Goal: Task Accomplishment & Management: Manage account settings

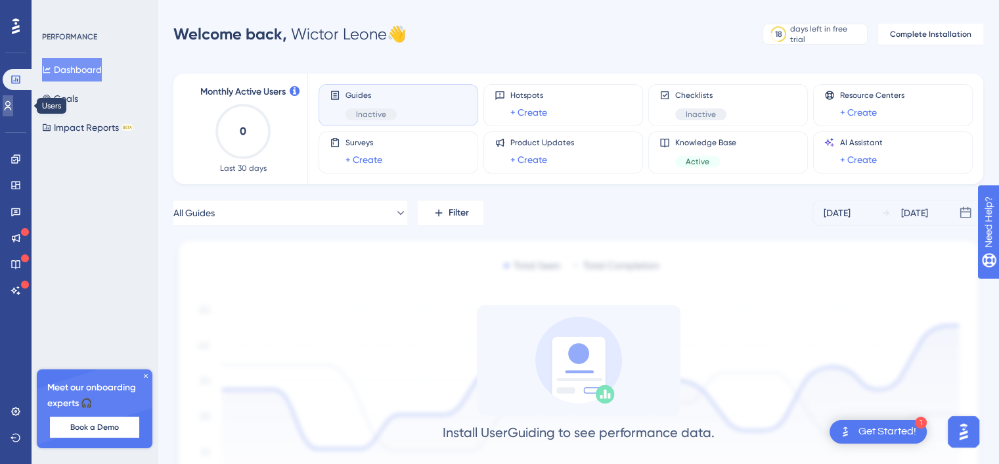
click at [13, 106] on icon at bounding box center [8, 105] width 11 height 11
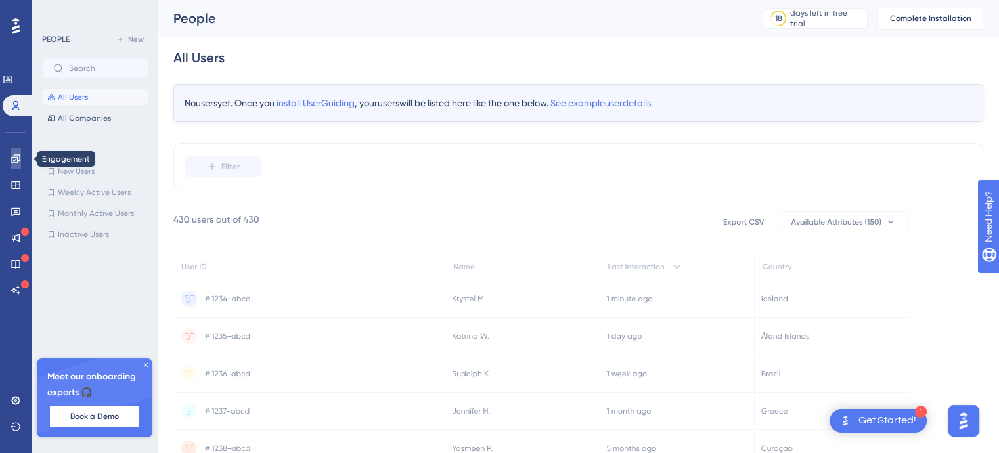
click at [20, 162] on icon at bounding box center [16, 159] width 11 height 11
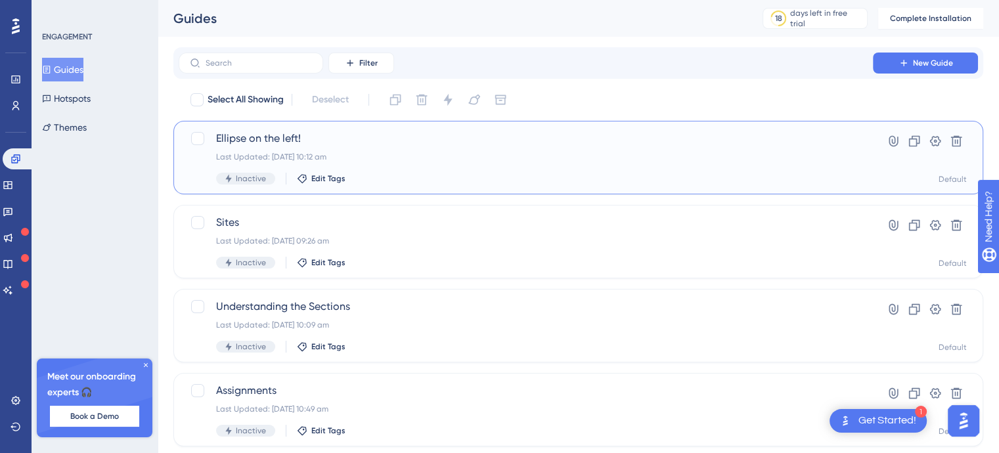
click at [379, 156] on div "Last Updated: [DATE] 10:12 am" at bounding box center [525, 157] width 619 height 11
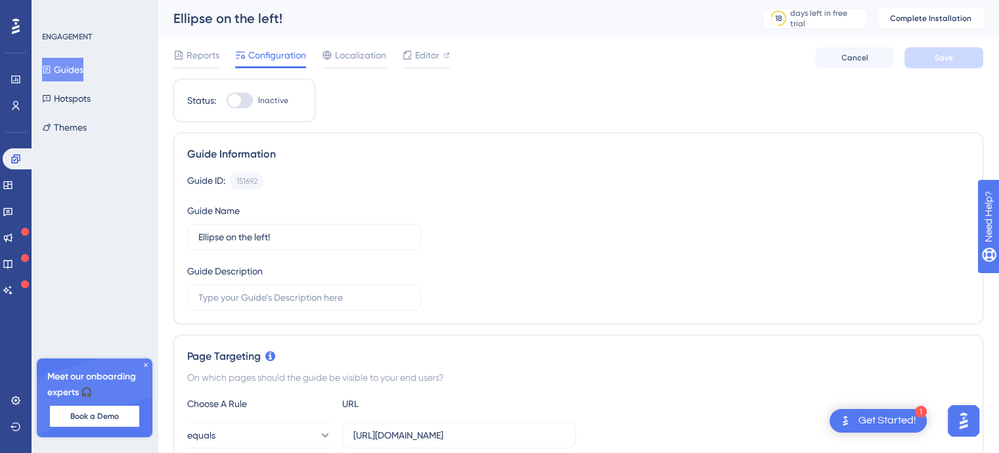
click at [106, 106] on div "Guides Hotspots Themes" at bounding box center [95, 98] width 106 height 81
click at [87, 122] on button "Themes" at bounding box center [64, 128] width 45 height 24
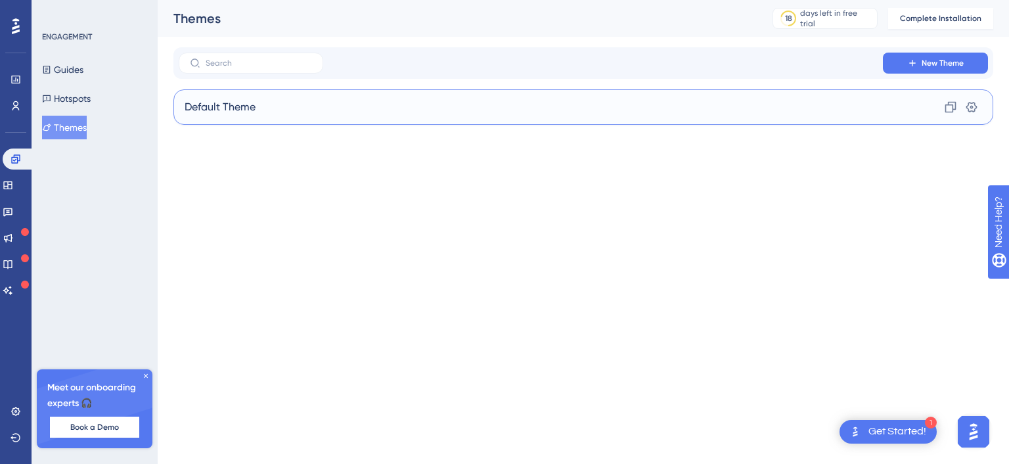
click at [379, 97] on div "Default Theme Clone Settings" at bounding box center [583, 106] width 820 height 35
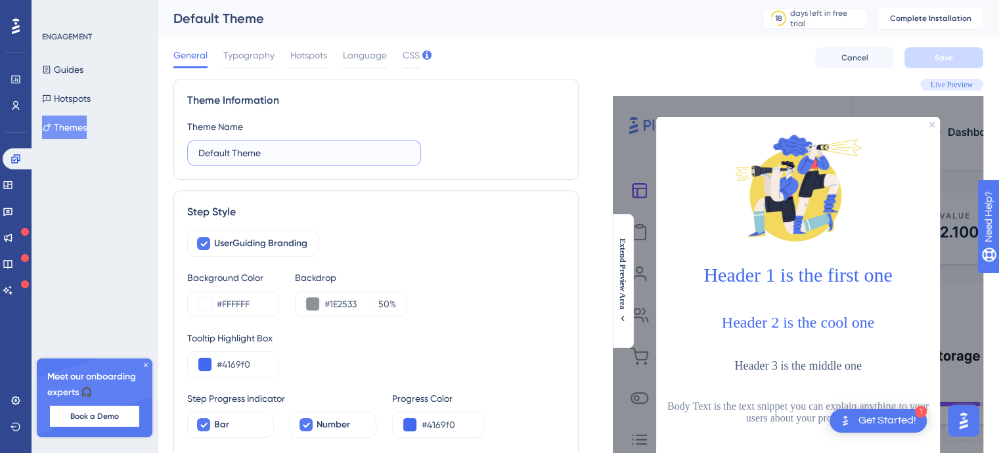
click at [240, 146] on input "Default Theme" at bounding box center [303, 153] width 211 height 14
click at [217, 155] on input "Default Theme" at bounding box center [303, 153] width 211 height 14
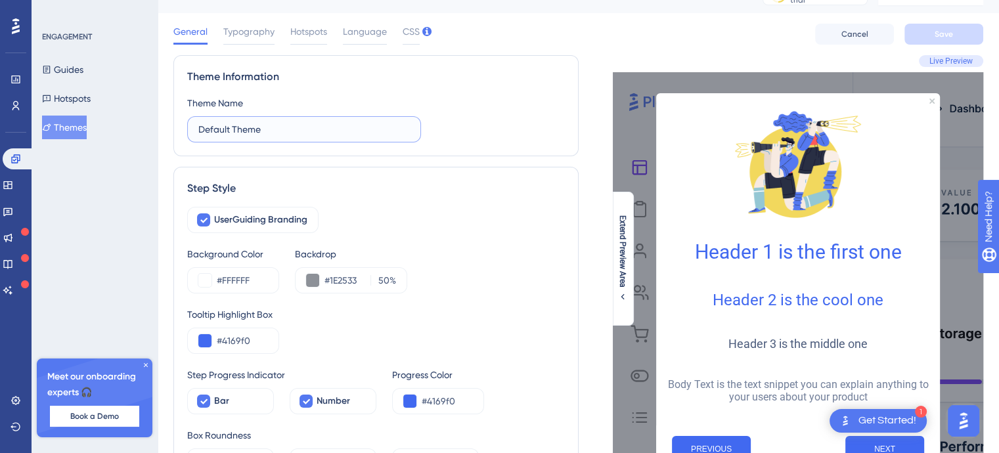
scroll to position [66, 0]
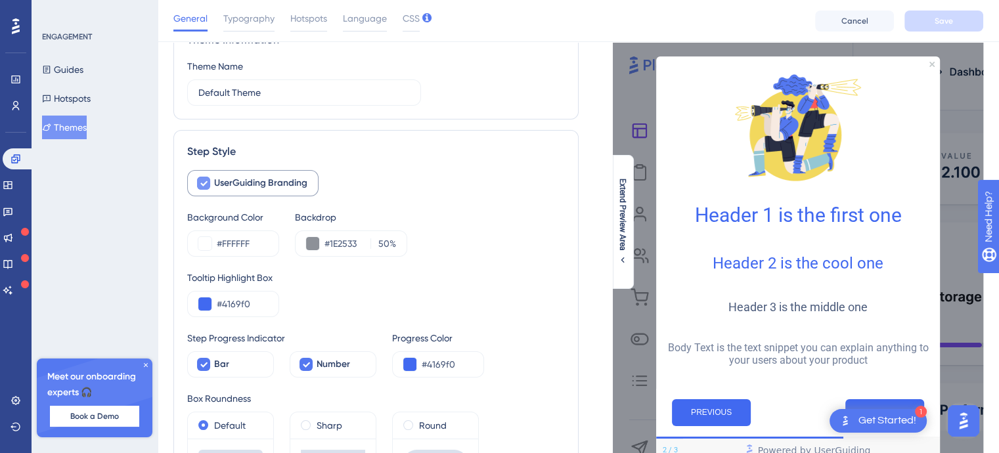
click at [256, 185] on span "UserGuiding Branding" at bounding box center [260, 183] width 93 height 16
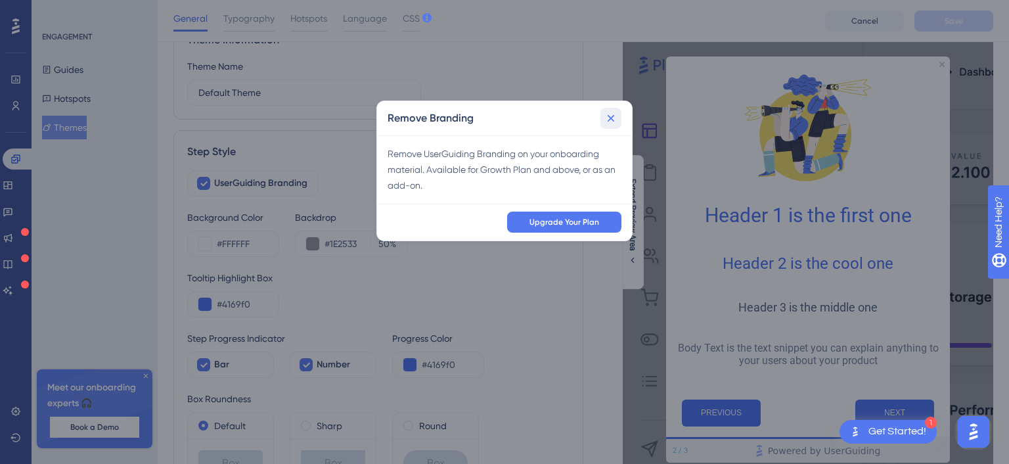
drag, startPoint x: 613, startPoint y: 115, endPoint x: 539, endPoint y: 154, distance: 84.6
click at [613, 115] on icon at bounding box center [611, 118] width 7 height 7
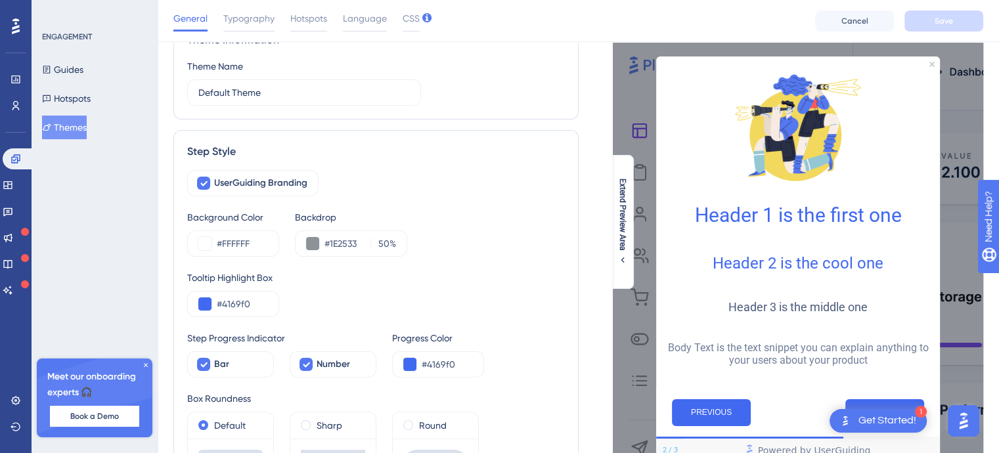
scroll to position [131, 0]
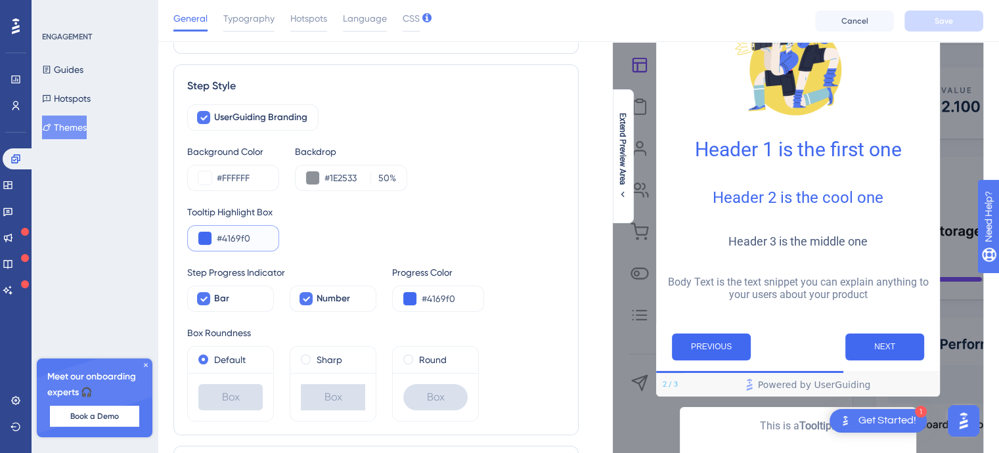
click at [224, 234] on input "#4169f0" at bounding box center [242, 239] width 51 height 16
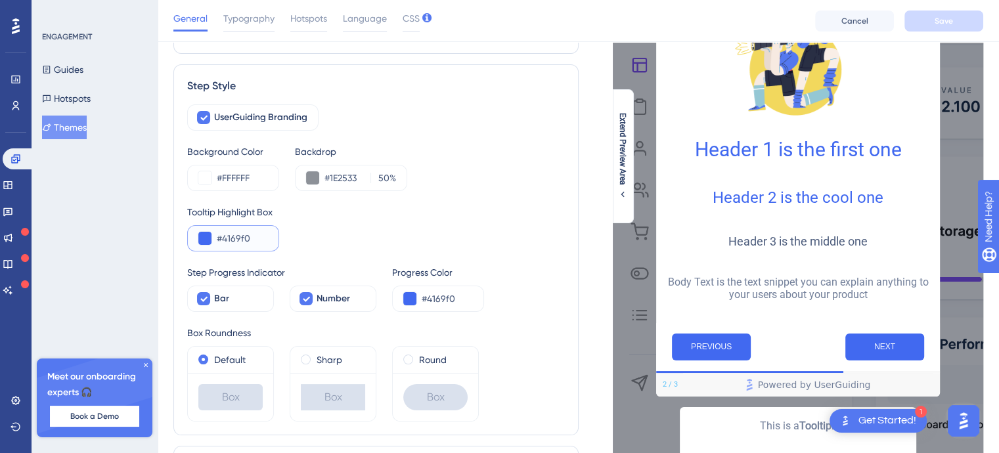
click at [210, 237] on button at bounding box center [204, 238] width 13 height 13
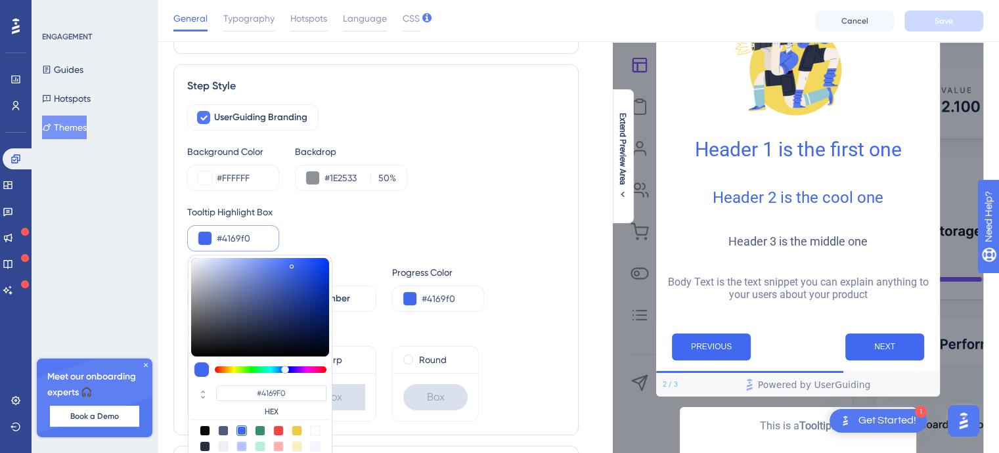
type input "#2b3d7c"
type input "#2B3D7C"
type input "#3d4a79"
type input "#2F407A"
type input "#434f79"
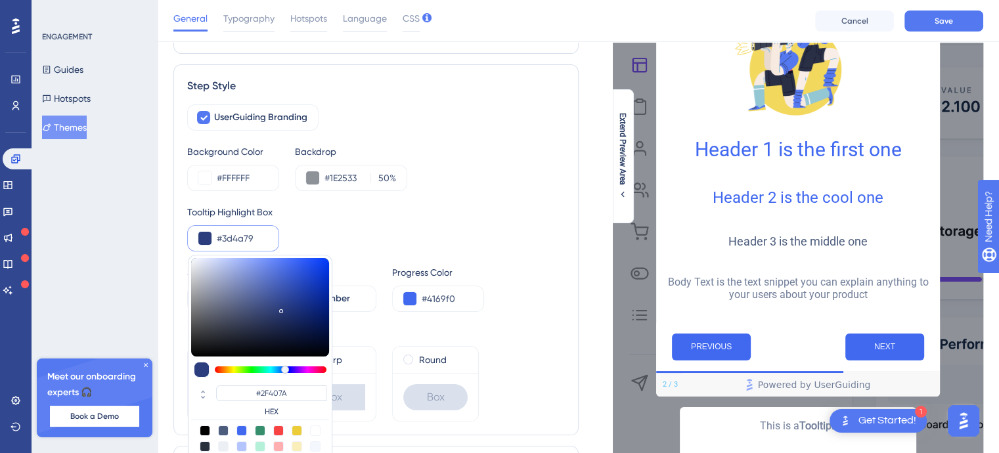
type input "#3D4A79"
type input "#465179"
type input "#4a5479"
type input "#475279"
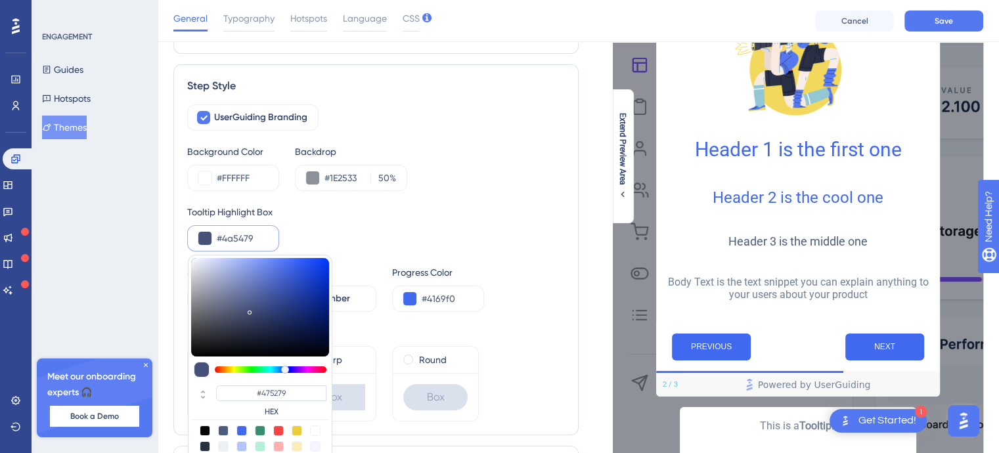
drag, startPoint x: 281, startPoint y: 308, endPoint x: 241, endPoint y: 309, distance: 40.1
click at [241, 309] on div at bounding box center [260, 307] width 138 height 99
type input "#4c5679"
type input "#4A5479"
type input "#4d5679"
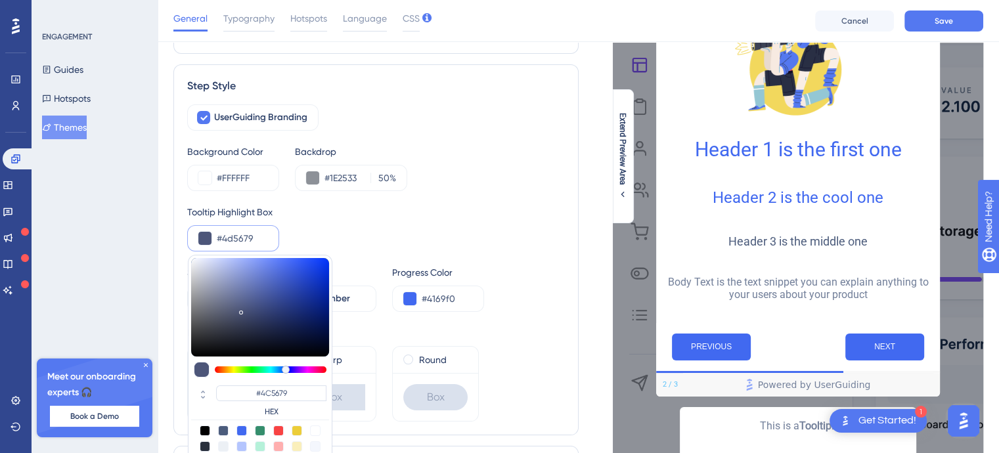
type input "#4D5679"
click at [231, 305] on div at bounding box center [260, 307] width 138 height 99
type input "#5d6483"
type input "#5D6483"
type input "#6d7594"
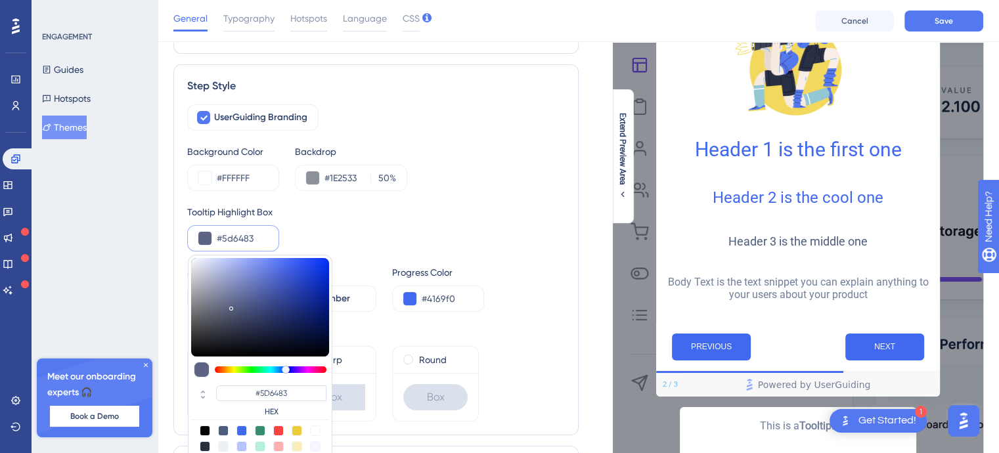
type input "#6D7594"
click at [227, 299] on div at bounding box center [260, 307] width 138 height 99
click at [219, 300] on div at bounding box center [260, 307] width 138 height 99
type input "#747a92"
type input "#747A92"
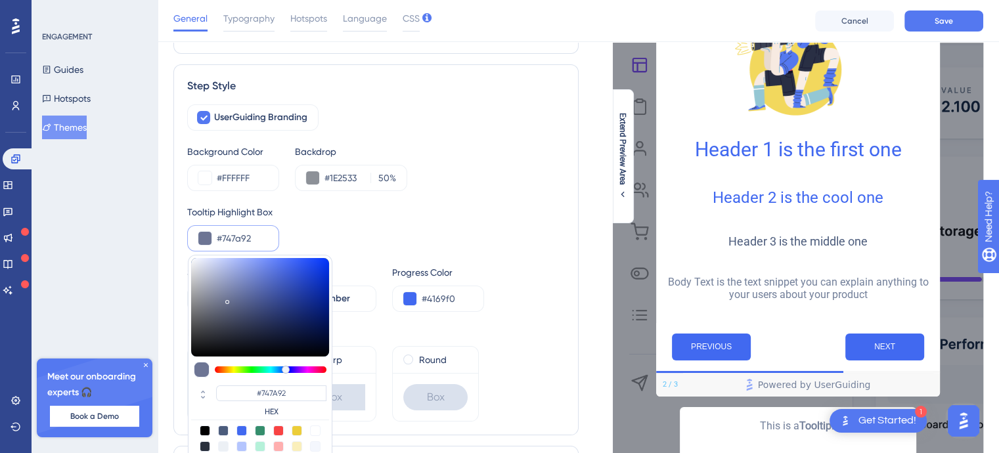
type input "#727990"
type input "#2b2d35"
type input "#2B2D35"
type input "#24262c"
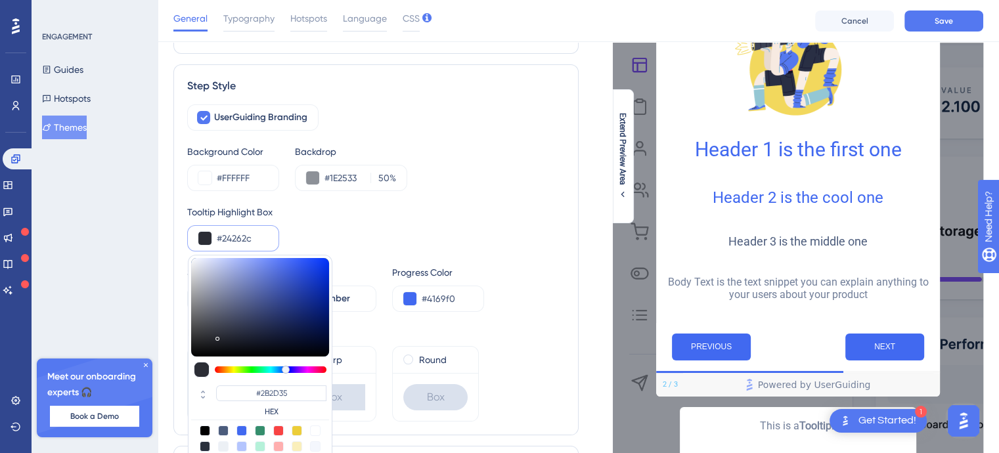
type input "#24262C"
click at [215, 339] on div at bounding box center [260, 307] width 138 height 99
click at [215, 340] on div at bounding box center [216, 342] width 4 height 4
click at [205, 335] on div at bounding box center [260, 307] width 138 height 99
type input "#313236"
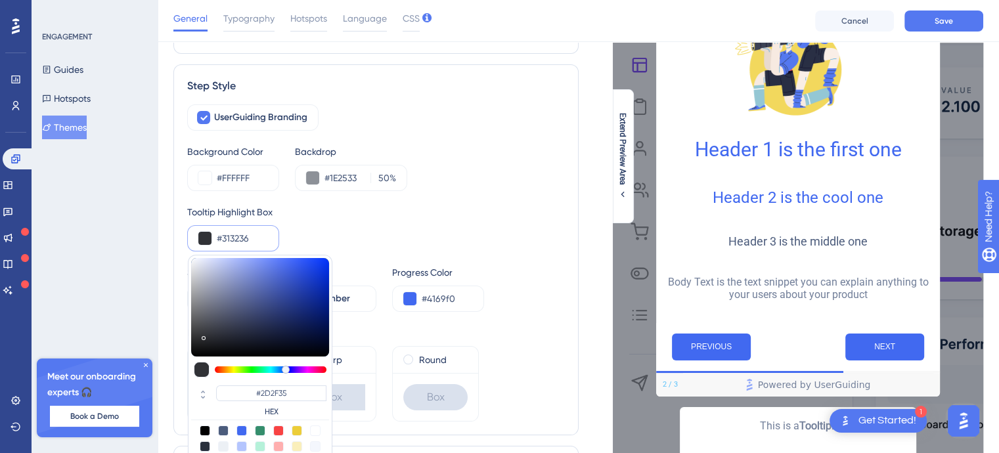
type input "#313236"
click at [205, 325] on div at bounding box center [260, 307] width 138 height 99
type input "#484950"
click at [212, 310] on div at bounding box center [260, 307] width 138 height 99
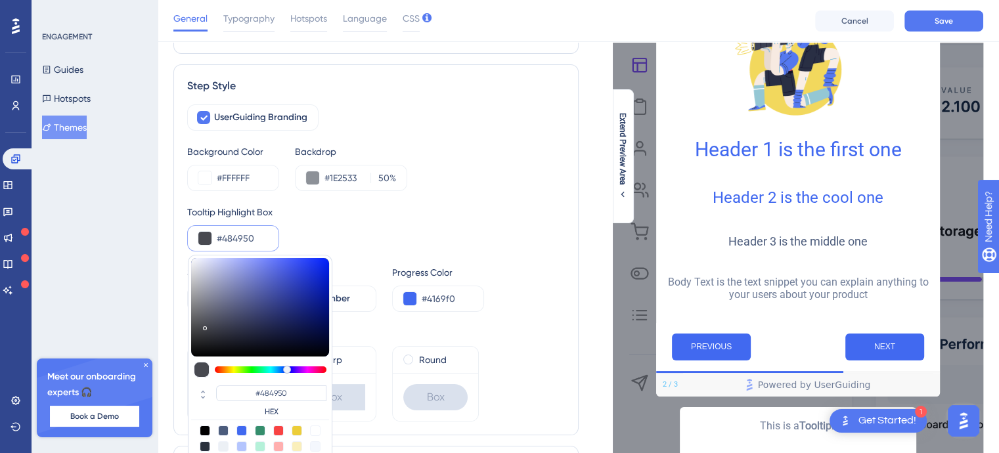
type input "#656777"
click at [204, 282] on div at bounding box center [260, 307] width 138 height 99
type input "#adb0c0"
type input "#ADB0C0"
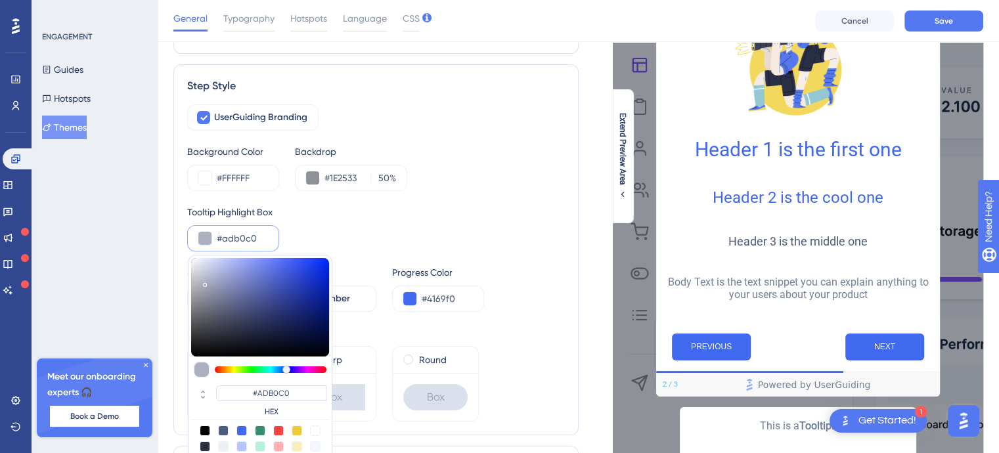
click at [196, 294] on div at bounding box center [260, 307] width 138 height 99
type input "#9a9ba0"
type input "#9A9BA0"
click at [204, 325] on div at bounding box center [260, 307] width 138 height 99
type input "#484a50"
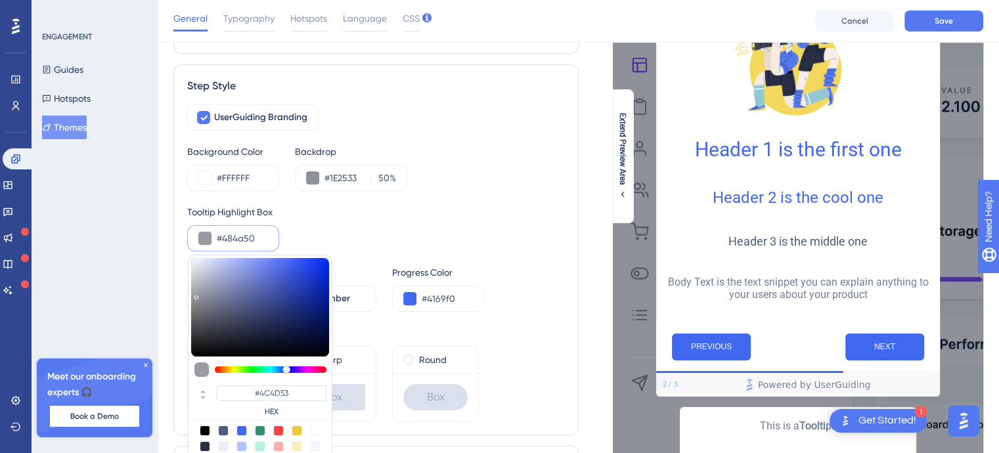
type input "#484A50"
click at [236, 327] on div at bounding box center [260, 307] width 138 height 99
type input "#32384b"
type input "#32384B"
click at [263, 328] on div at bounding box center [260, 307] width 138 height 99
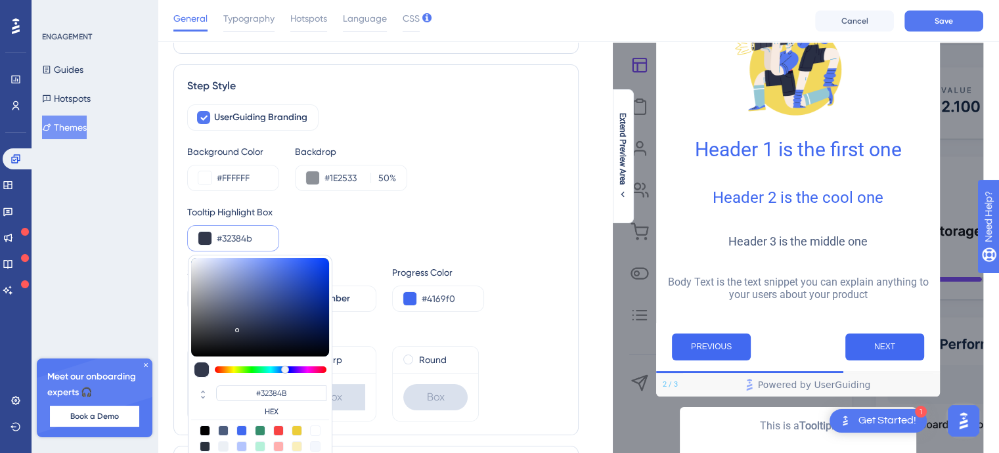
type input "#232c49"
type input "#232C49"
drag, startPoint x: 273, startPoint y: 320, endPoint x: 299, endPoint y: 284, distance: 44.8
click at [273, 319] on div at bounding box center [260, 307] width 138 height 99
type input "#26345f"
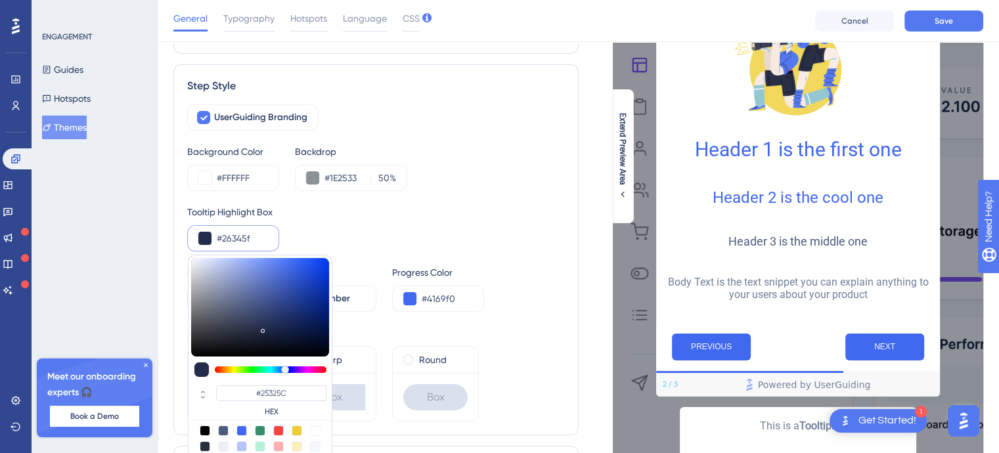
type input "#26345F"
click at [357, 236] on div "Tooltip Highlight Box #26345f #26345F HEX" at bounding box center [376, 227] width 378 height 47
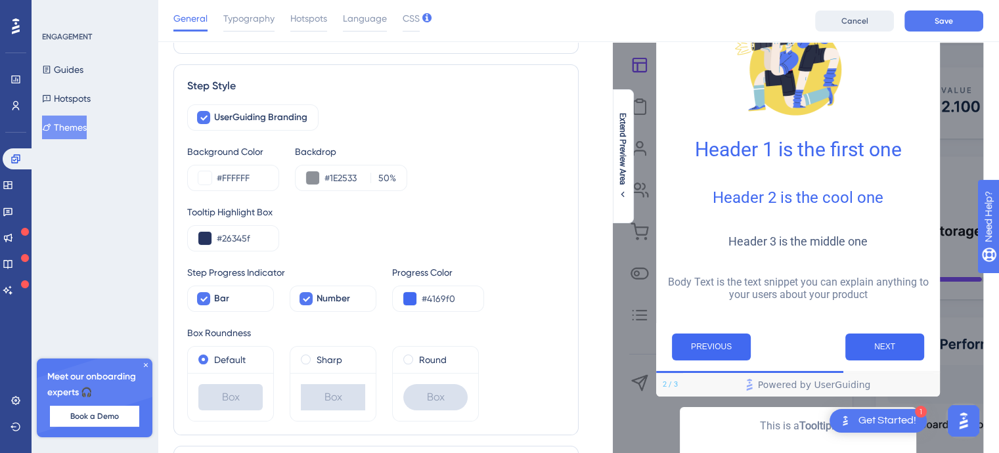
click at [856, 16] on span "Cancel" at bounding box center [854, 21] width 27 height 11
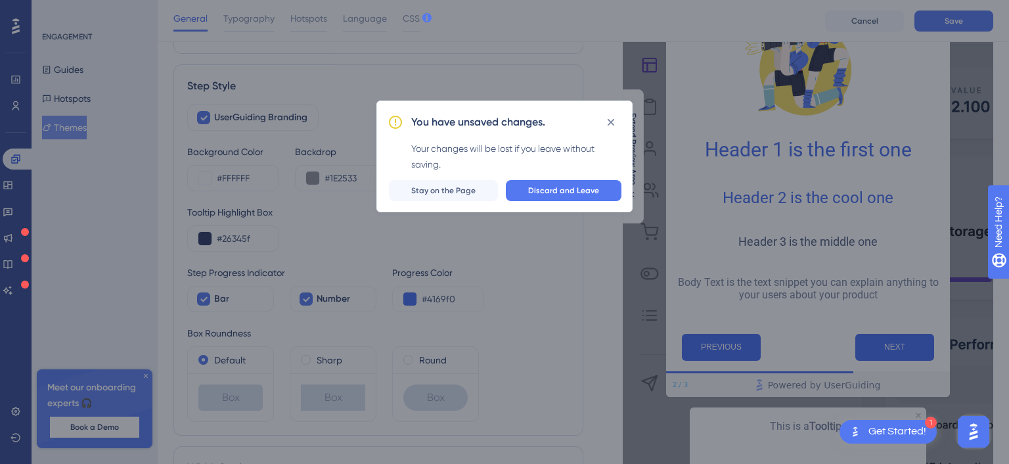
click at [441, 203] on div "You have unsaved changes. Your changes will be lost if you leave without saving…" at bounding box center [504, 156] width 256 height 112
click at [455, 190] on span "Stay on the Page" at bounding box center [443, 190] width 64 height 11
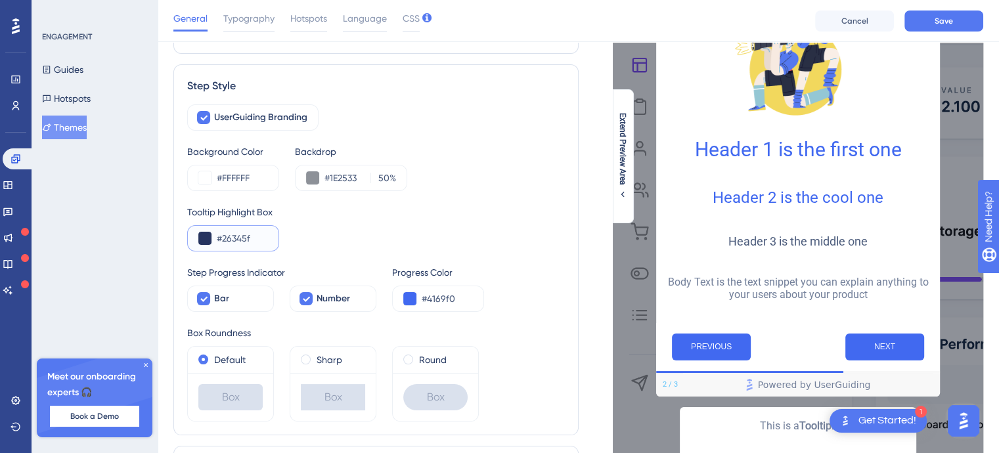
click at [221, 234] on input "#26345f" at bounding box center [242, 239] width 51 height 16
paste input "4169F0"
type input "#4169F0"
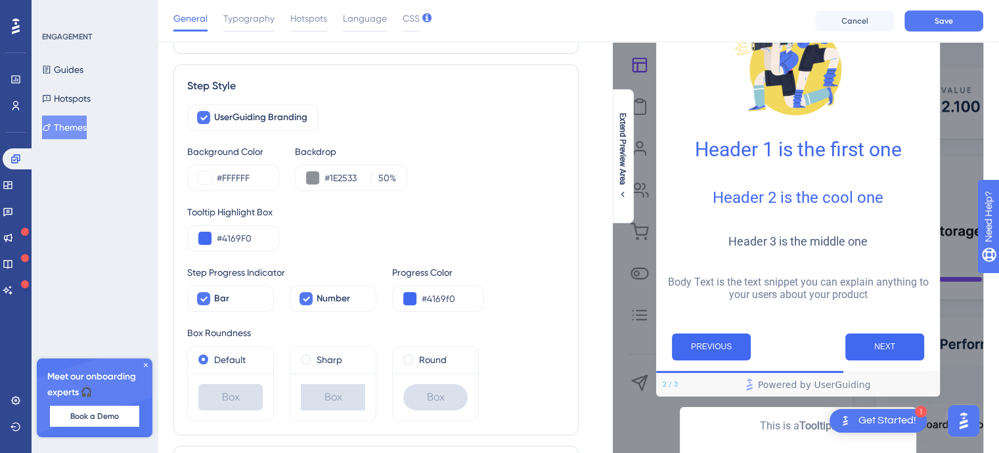
click at [328, 238] on div "Tooltip Highlight Box #4169F0" at bounding box center [376, 227] width 378 height 47
click at [215, 301] on span "Bar" at bounding box center [221, 299] width 15 height 16
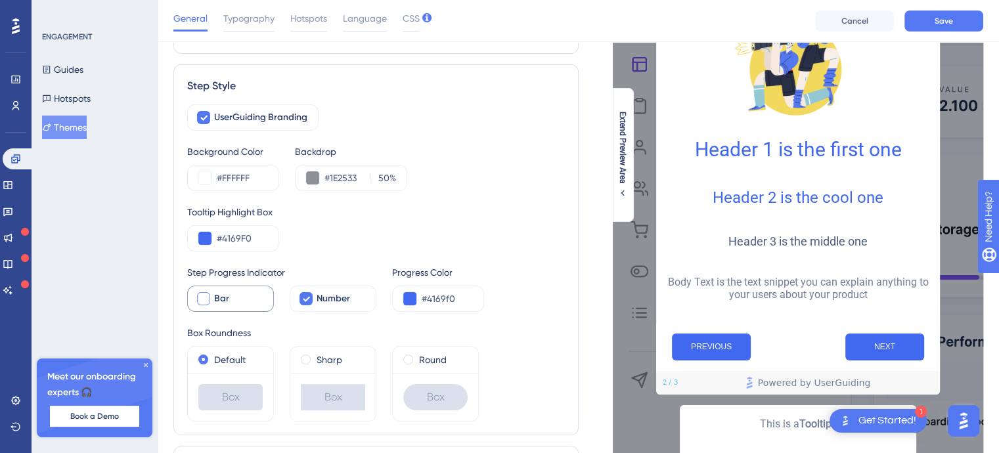
click at [215, 301] on span "Bar" at bounding box center [221, 299] width 15 height 16
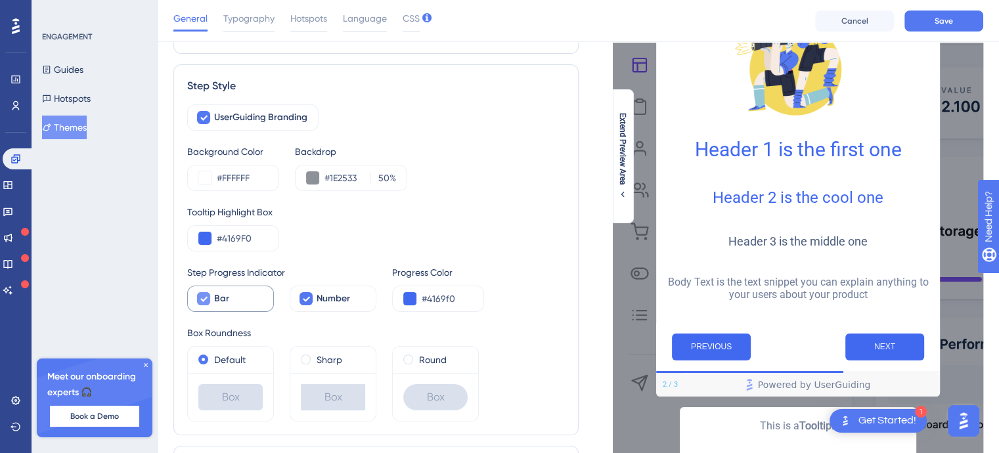
click at [215, 301] on span "Bar" at bounding box center [221, 299] width 15 height 16
checkbox input "false"
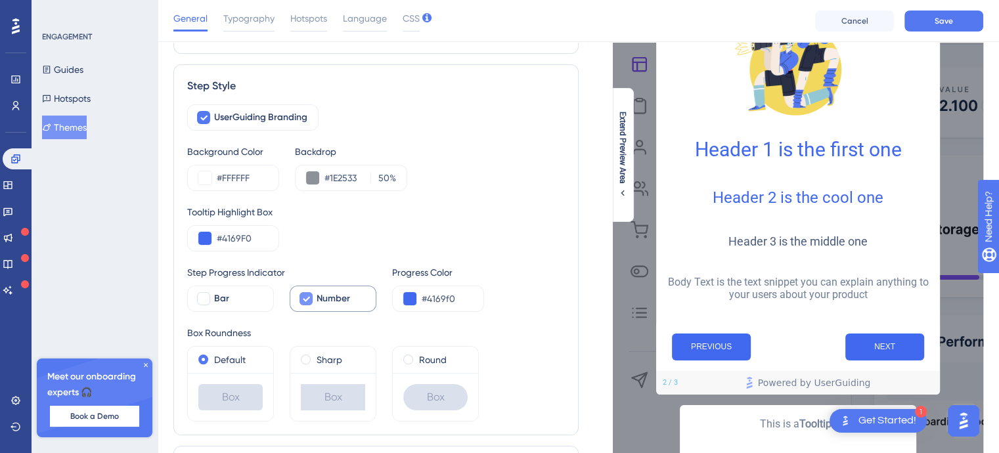
click at [305, 299] on icon at bounding box center [306, 299] width 8 height 11
click at [305, 299] on div at bounding box center [305, 298] width 13 height 13
checkbox input "true"
click at [228, 299] on span "Bar" at bounding box center [221, 299] width 15 height 16
checkbox input "true"
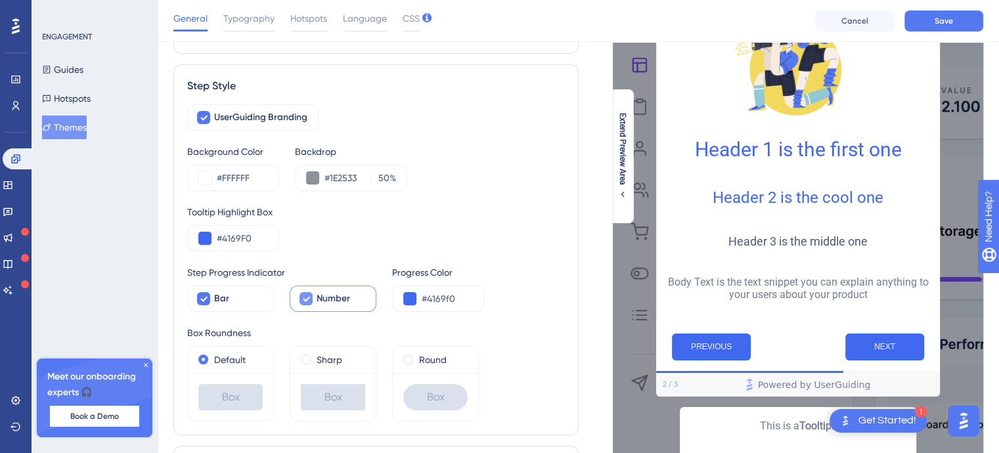
click at [324, 294] on span "Number" at bounding box center [333, 299] width 33 height 16
checkbox input "false"
click at [409, 296] on button at bounding box center [409, 298] width 13 height 13
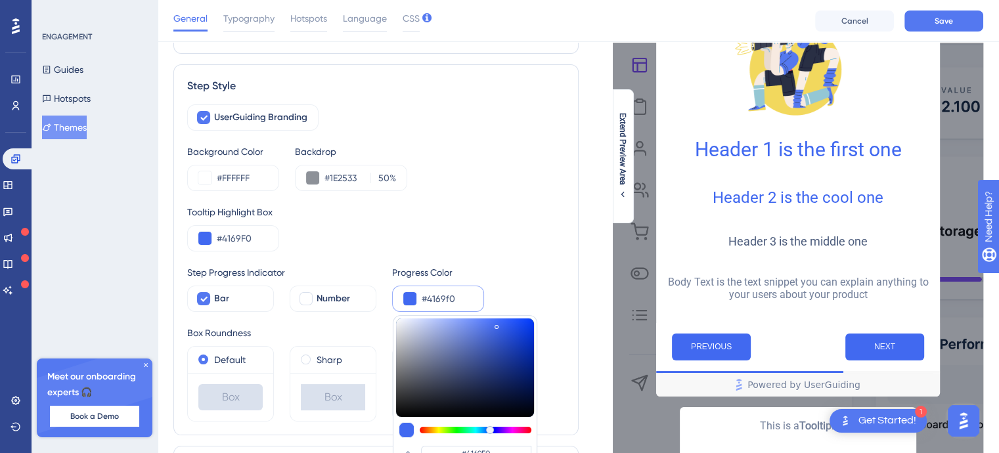
click at [409, 296] on button at bounding box center [409, 298] width 13 height 13
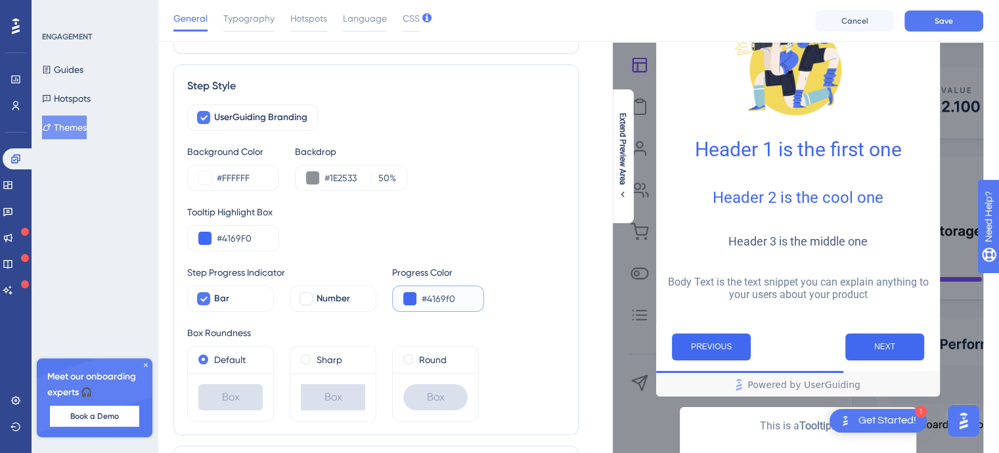
scroll to position [197, 0]
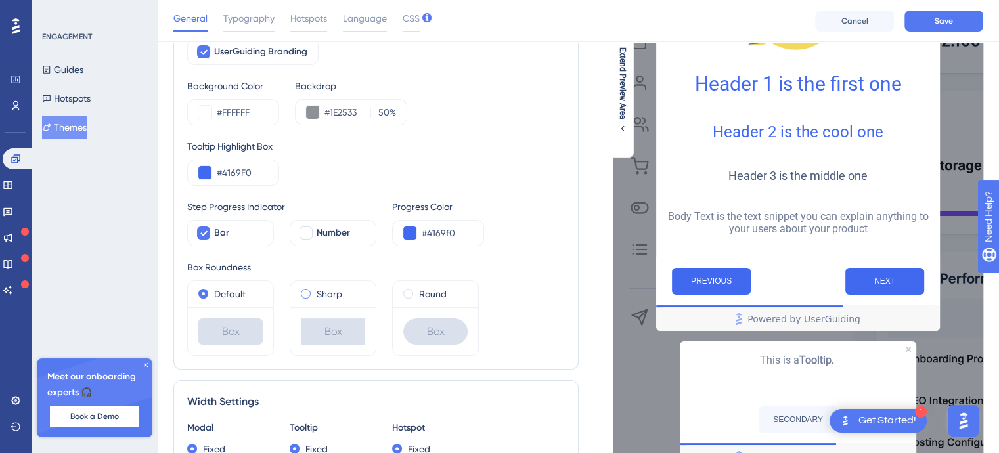
click at [305, 290] on span at bounding box center [306, 294] width 10 height 10
click at [315, 291] on input "radio" at bounding box center [315, 291] width 0 height 0
click at [217, 294] on label "Default" at bounding box center [230, 294] width 32 height 16
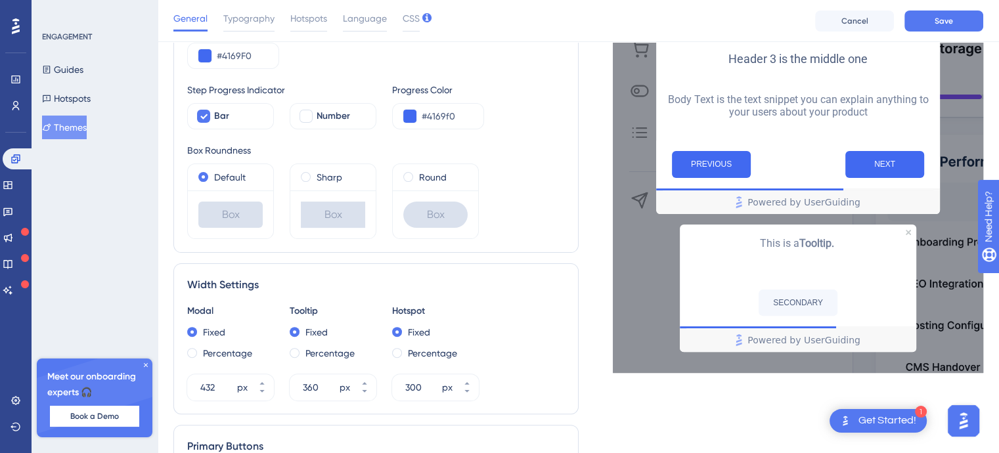
scroll to position [328, 0]
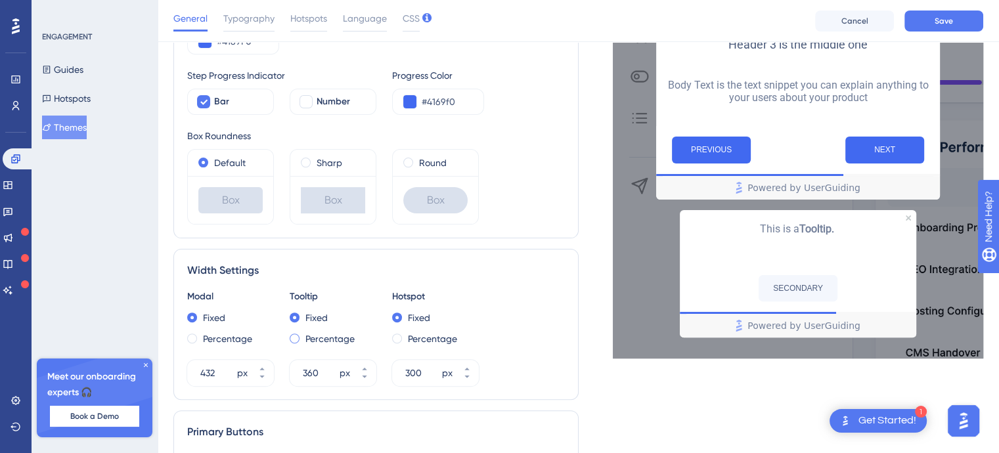
click at [295, 334] on div "Fixed Percentage" at bounding box center [333, 328] width 87 height 37
click at [295, 335] on span at bounding box center [295, 339] width 10 height 10
click at [303, 336] on input "radio" at bounding box center [303, 336] width 0 height 0
click at [296, 313] on span at bounding box center [295, 318] width 10 height 10
click at [303, 315] on input "radio" at bounding box center [303, 315] width 0 height 0
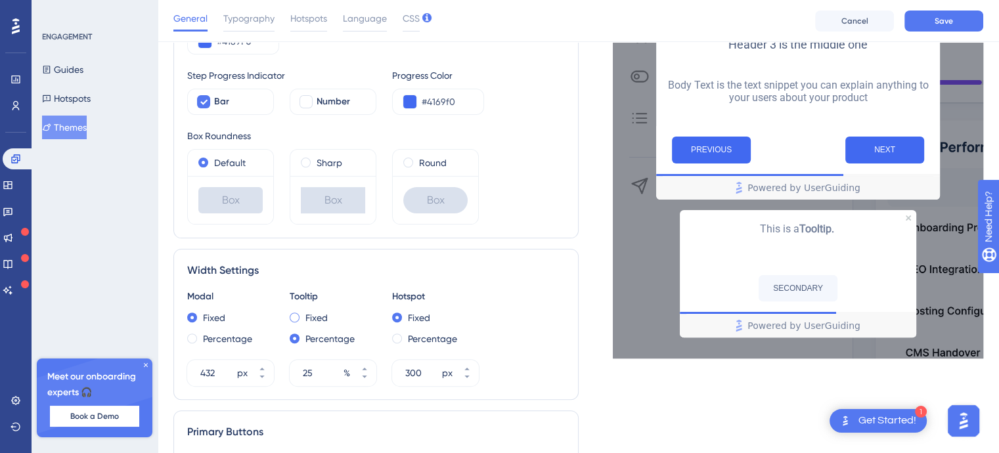
type input "360"
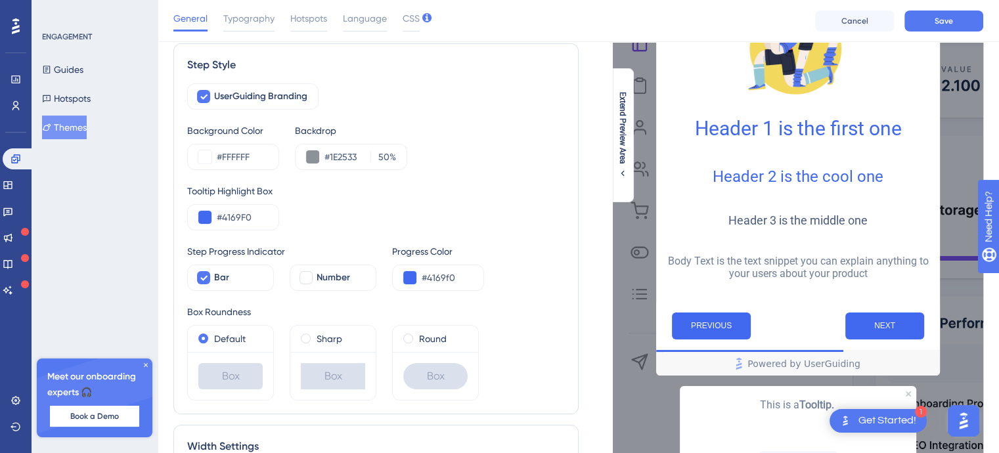
scroll to position [0, 0]
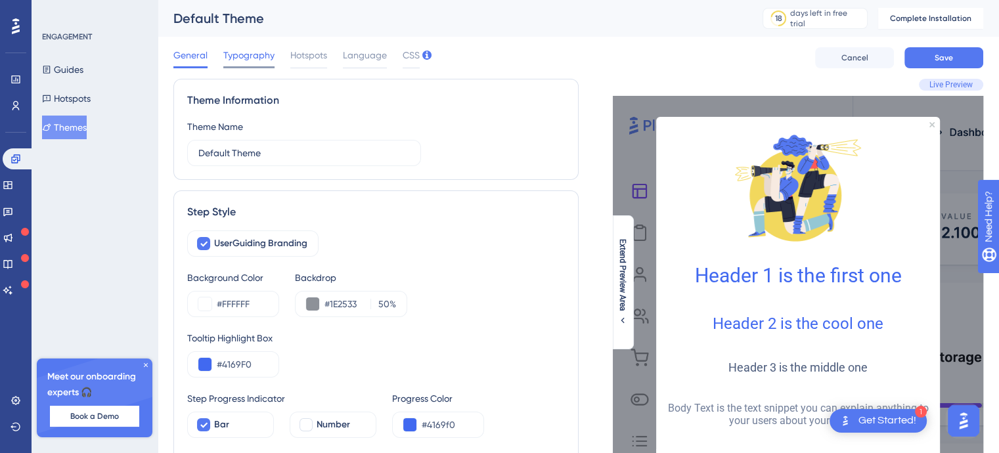
click at [260, 59] on span "Typography" at bounding box center [248, 55] width 51 height 16
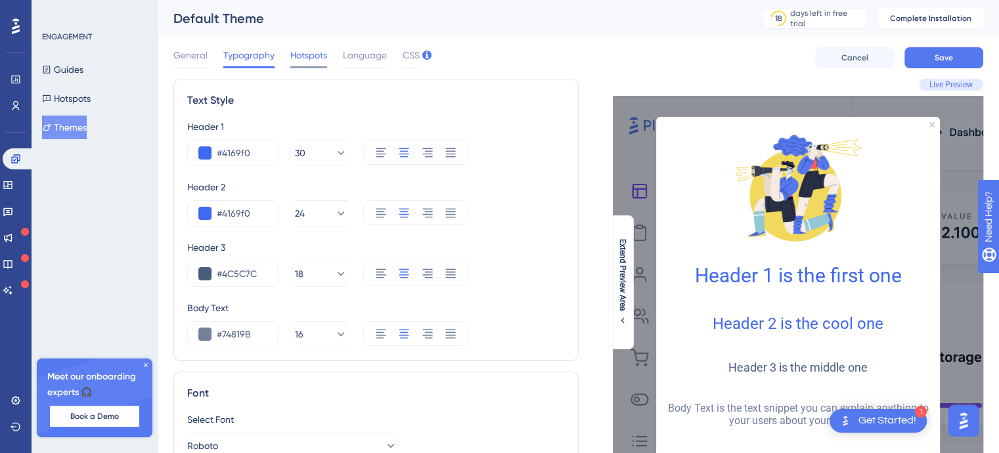
click at [296, 65] on div "Hotspots" at bounding box center [308, 57] width 37 height 21
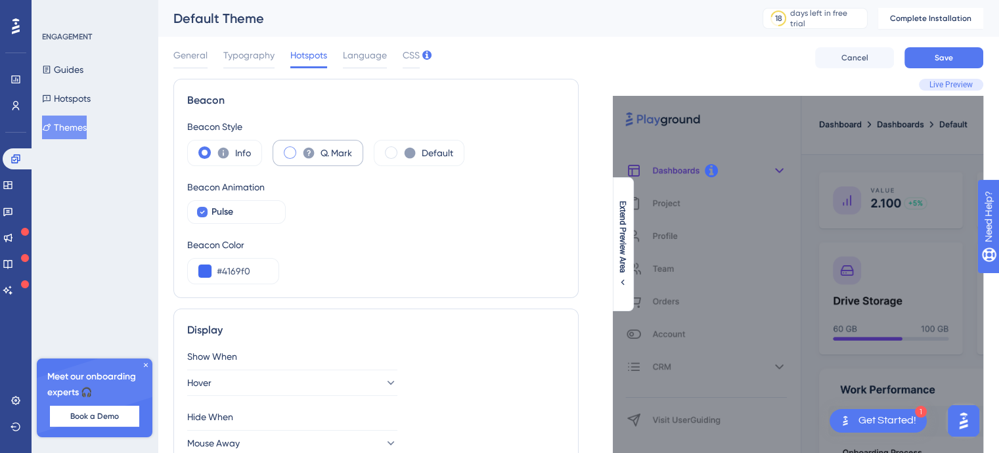
click at [286, 154] on span at bounding box center [290, 152] width 12 height 12
click at [300, 148] on input "radio" at bounding box center [300, 148] width 0 height 0
click at [397, 148] on div "Default" at bounding box center [419, 153] width 91 height 26
click at [215, 154] on div "Info" at bounding box center [224, 153] width 75 height 26
click at [227, 209] on span "Pulse" at bounding box center [222, 212] width 22 height 16
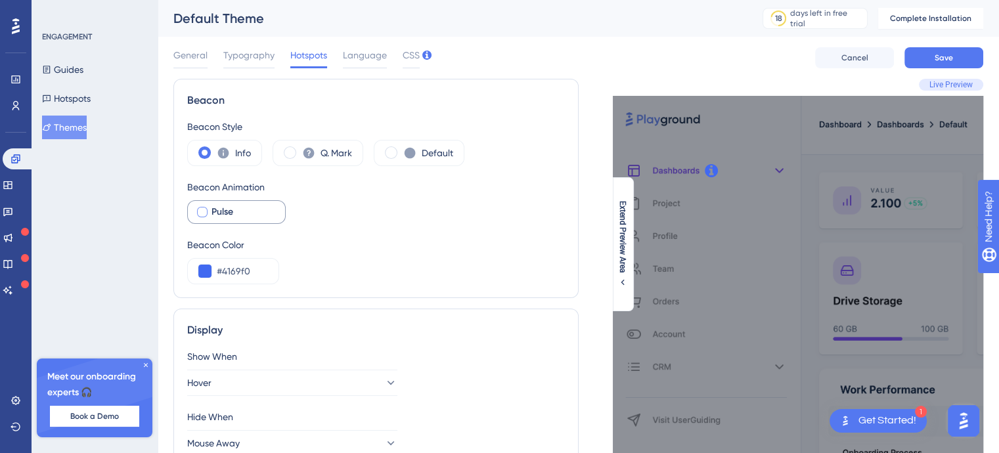
click at [227, 209] on span "Pulse" at bounding box center [222, 212] width 22 height 16
checkbox input "true"
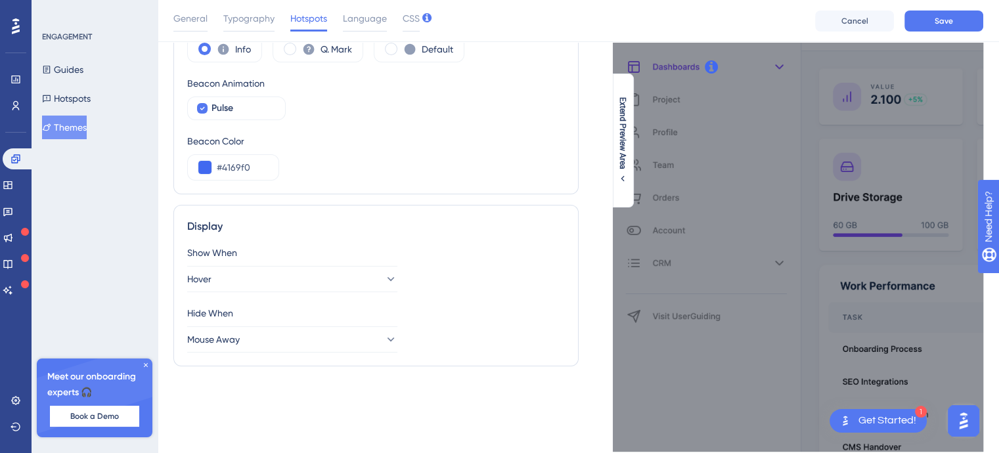
scroll to position [131, 0]
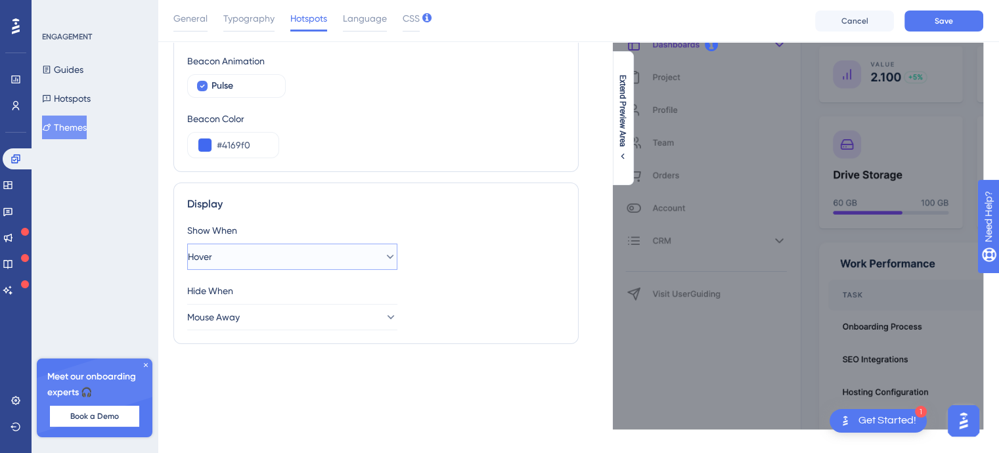
click at [283, 252] on button "Hover" at bounding box center [292, 257] width 210 height 26
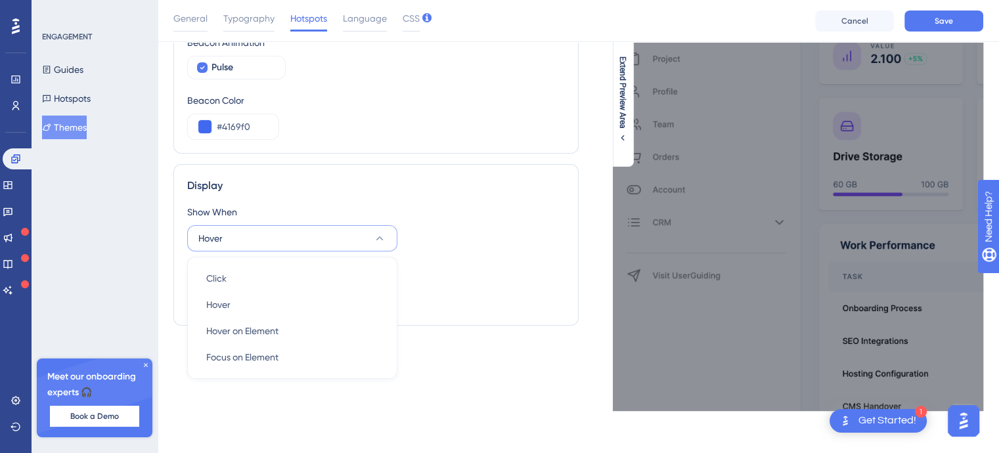
click at [299, 187] on div "Display" at bounding box center [376, 186] width 378 height 16
click at [276, 231] on button "Hover" at bounding box center [292, 238] width 210 height 26
click at [261, 357] on span "Focus on Element" at bounding box center [242, 357] width 72 height 16
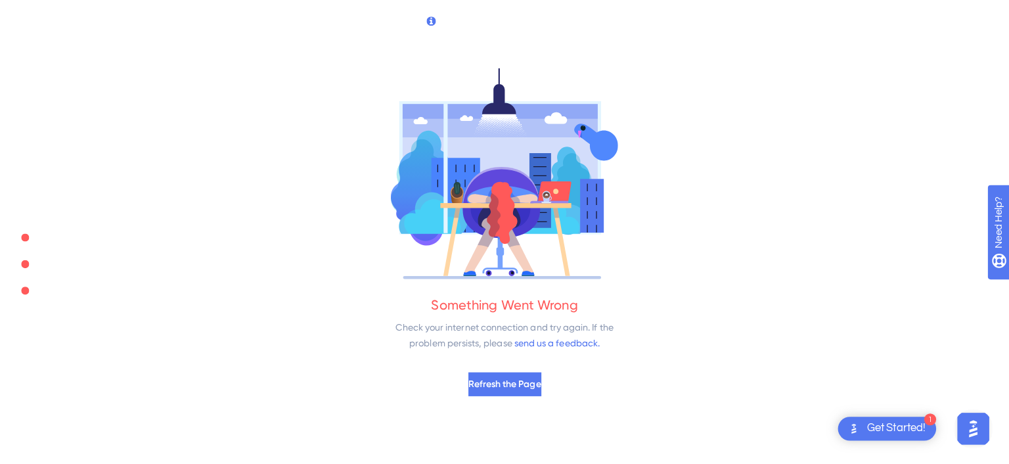
scroll to position [0, 0]
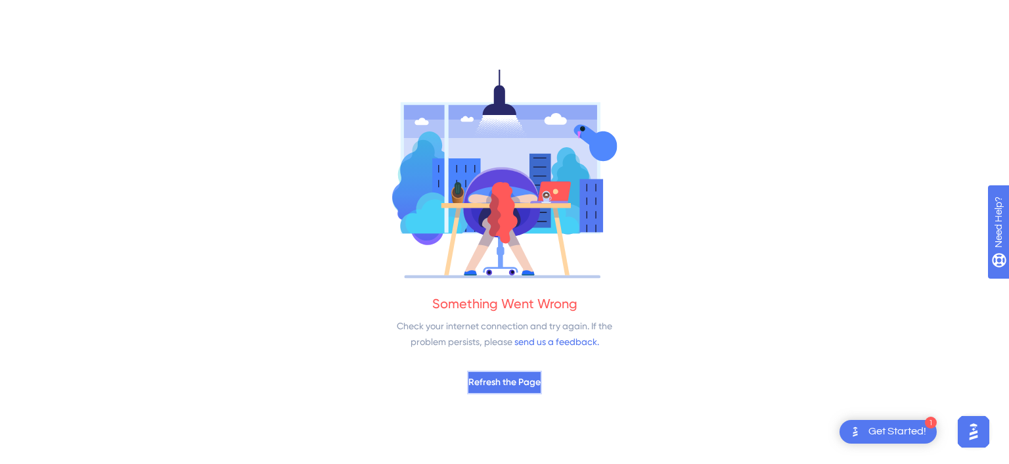
click at [523, 383] on span "Refresh the Page" at bounding box center [504, 382] width 72 height 16
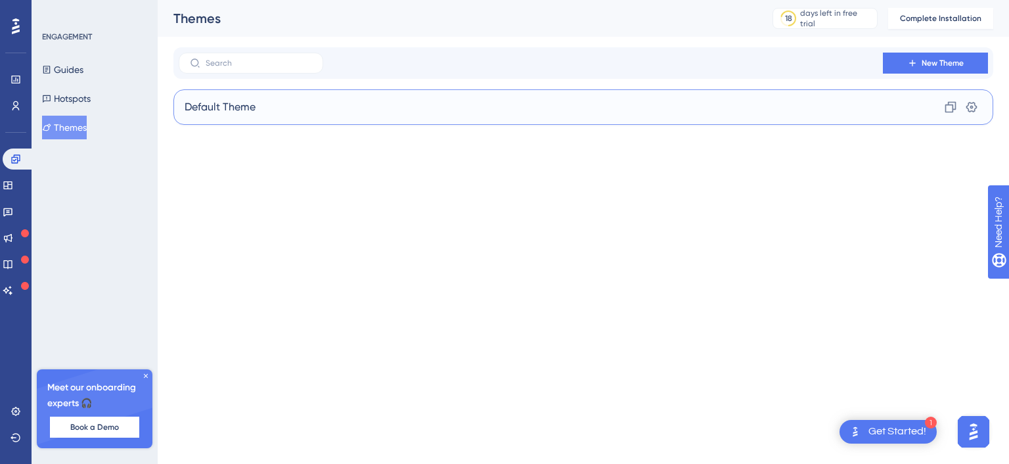
click at [310, 114] on div "Default Theme Clone Settings" at bounding box center [583, 106] width 820 height 35
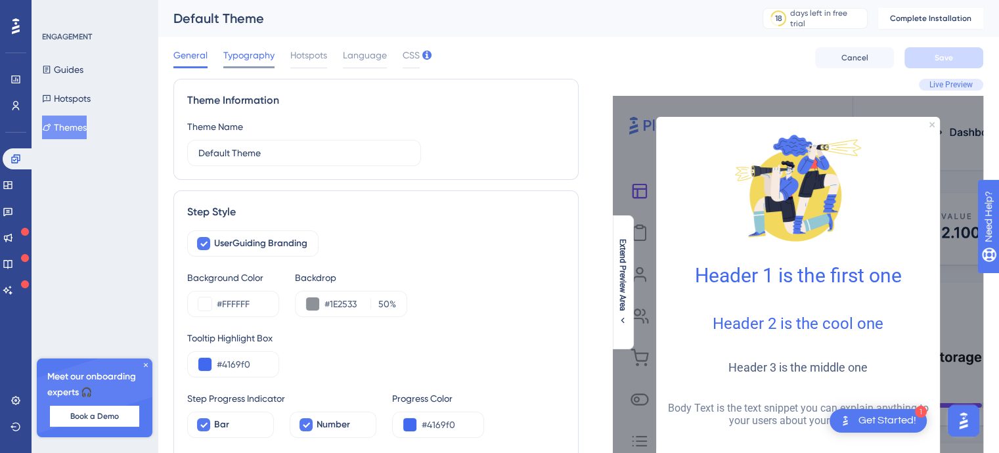
click at [255, 54] on span "Typography" at bounding box center [248, 55] width 51 height 16
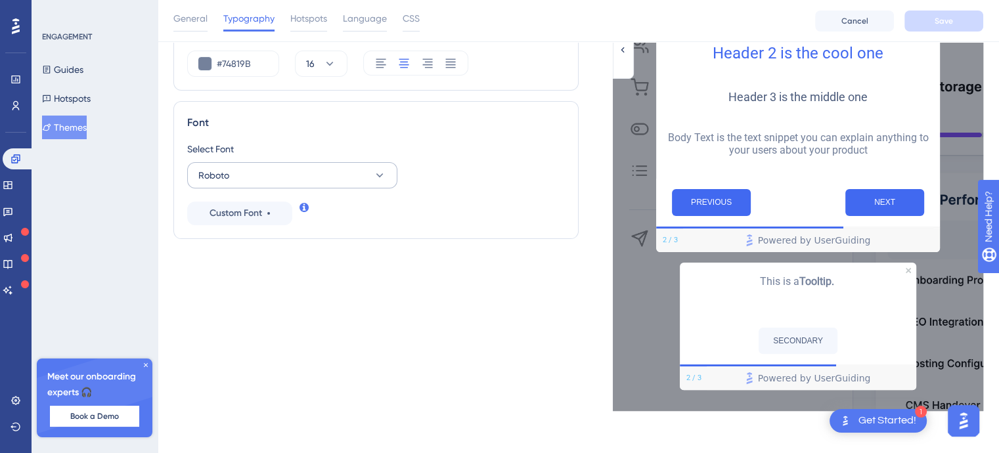
scroll to position [278, 0]
click at [299, 14] on span "Hotspots" at bounding box center [308, 19] width 37 height 16
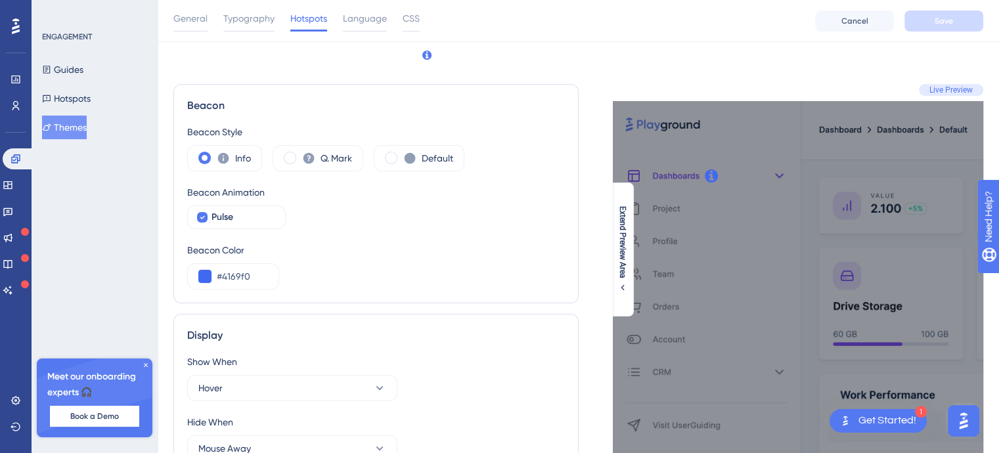
scroll to position [144, 0]
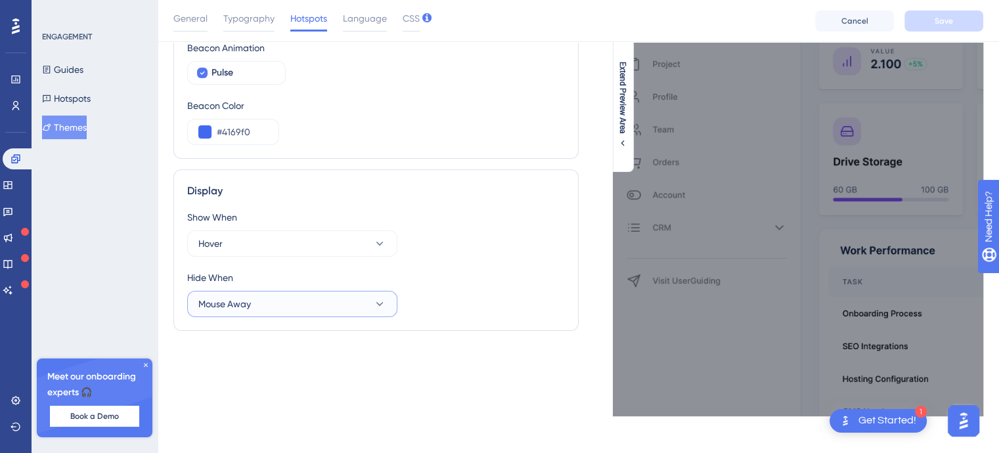
click at [311, 305] on button "Mouse Away" at bounding box center [292, 304] width 210 height 26
click at [443, 178] on div "Display Show When Hover Hide When Mouse Away Click on Page Click on Page Mouse …" at bounding box center [375, 250] width 405 height 162
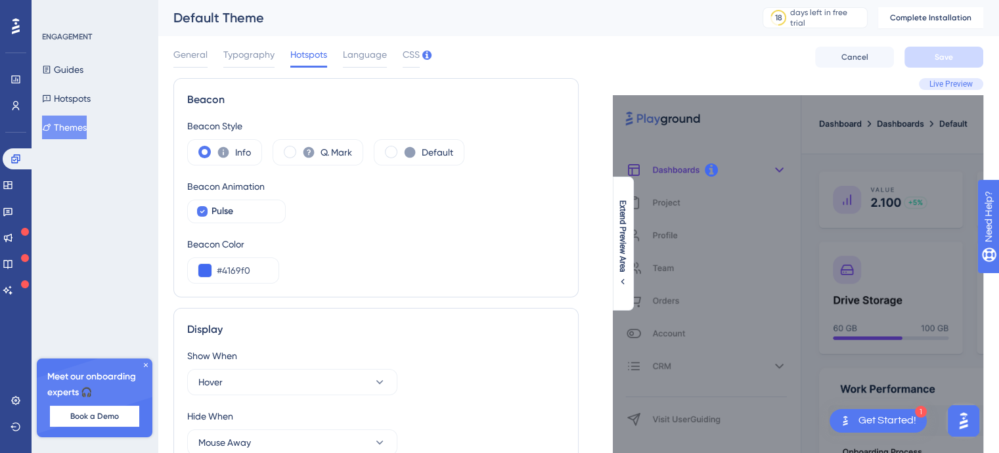
scroll to position [0, 0]
click at [358, 53] on span "Language" at bounding box center [365, 55] width 44 height 16
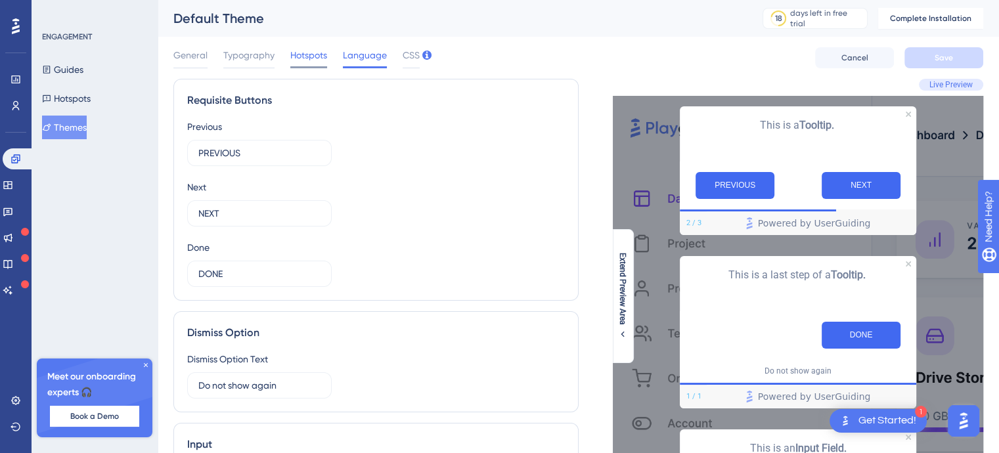
click at [313, 60] on span "Hotspots" at bounding box center [308, 55] width 37 height 16
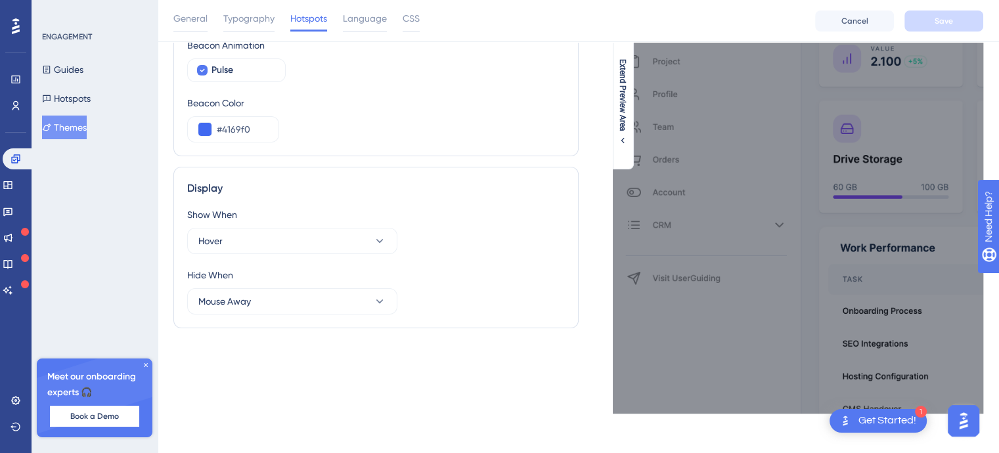
scroll to position [150, 0]
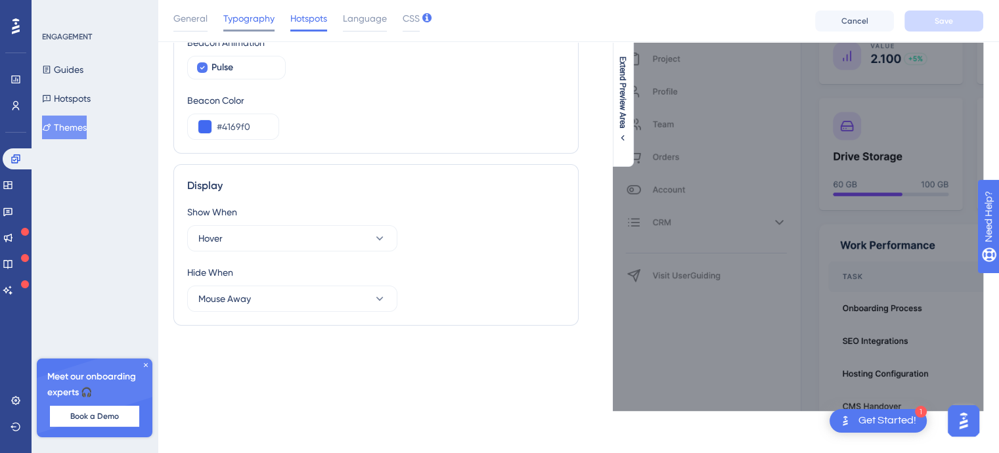
click at [246, 26] on div "Typography" at bounding box center [248, 21] width 51 height 21
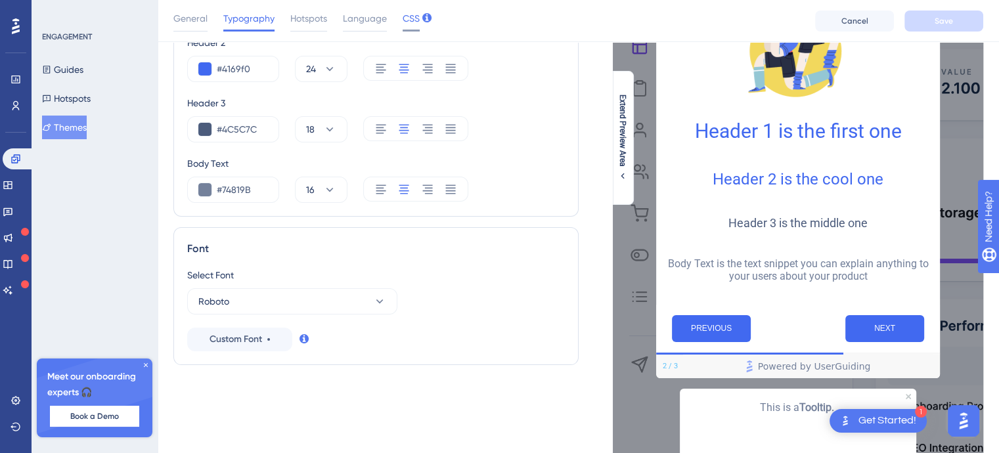
click at [409, 24] on span "CSS" at bounding box center [411, 19] width 17 height 16
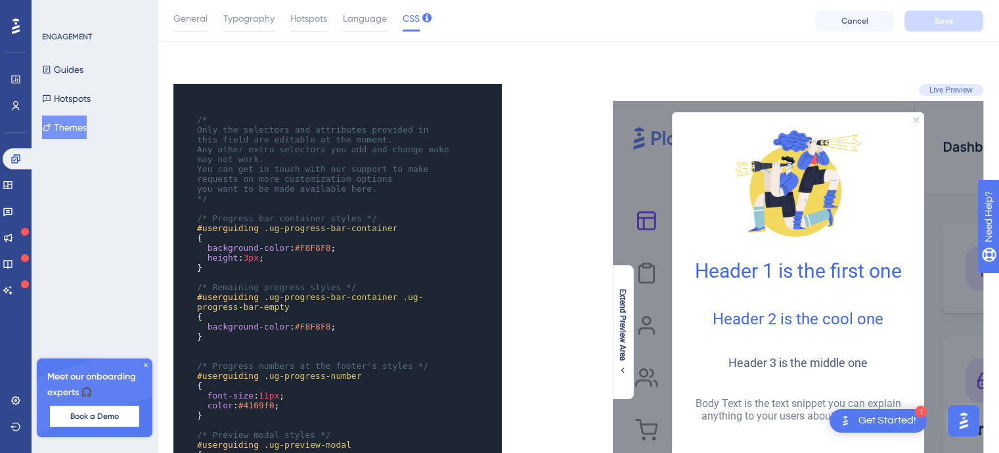
scroll to position [0, 0]
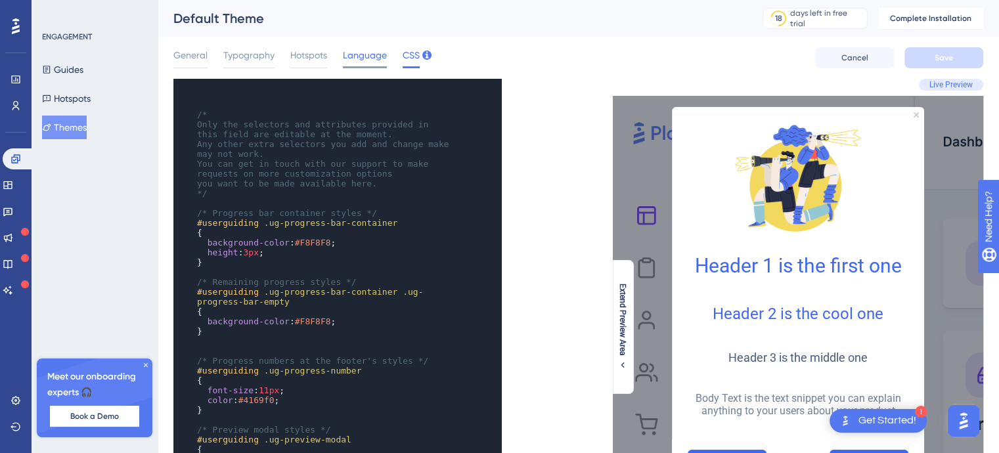
click at [373, 55] on span "Language" at bounding box center [365, 55] width 44 height 16
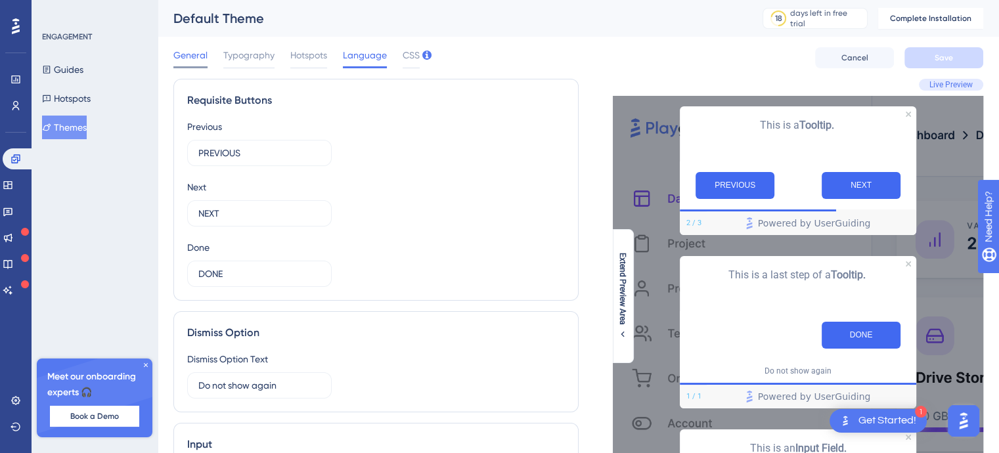
click at [197, 56] on span "General" at bounding box center [190, 55] width 34 height 16
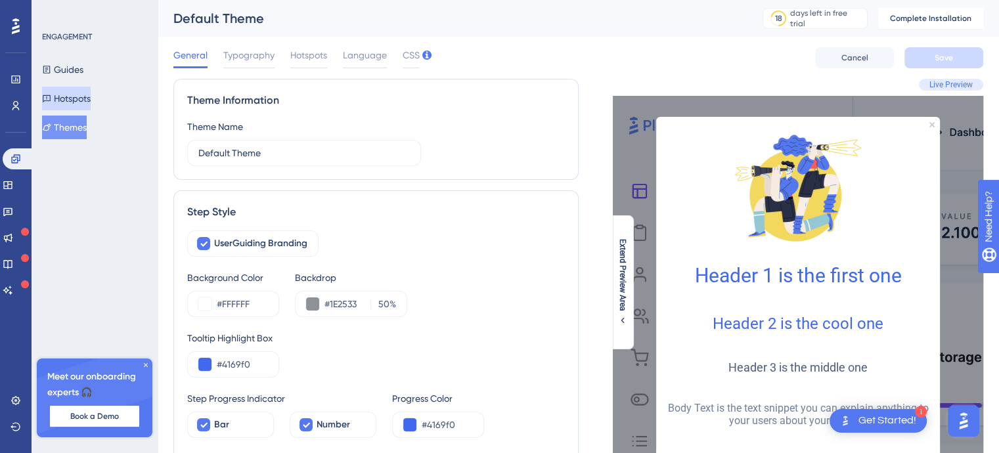
click at [74, 105] on button "Hotspots" at bounding box center [66, 99] width 49 height 24
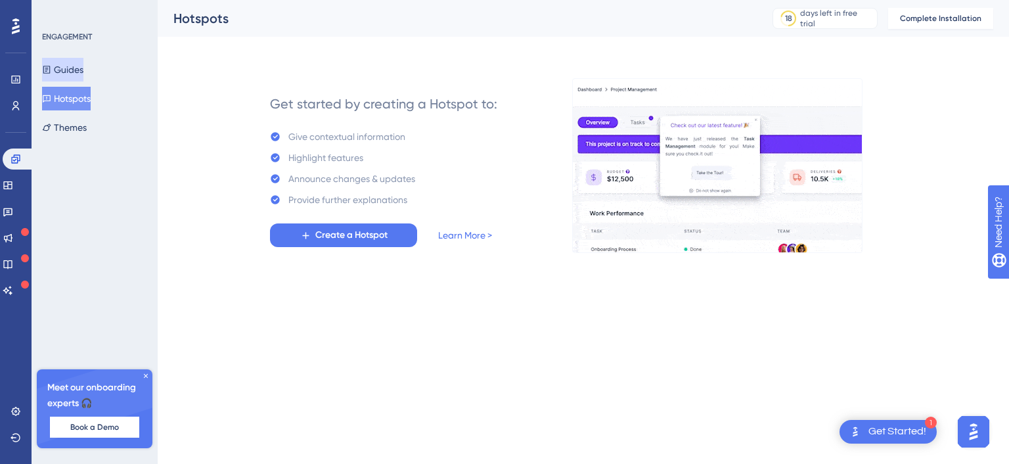
click at [80, 76] on button "Guides" at bounding box center [62, 70] width 41 height 24
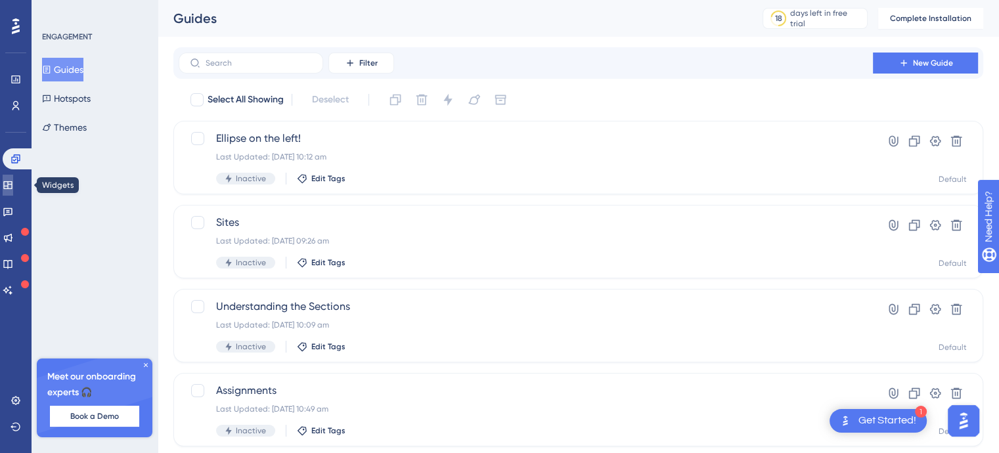
click at [12, 186] on icon at bounding box center [7, 185] width 9 height 8
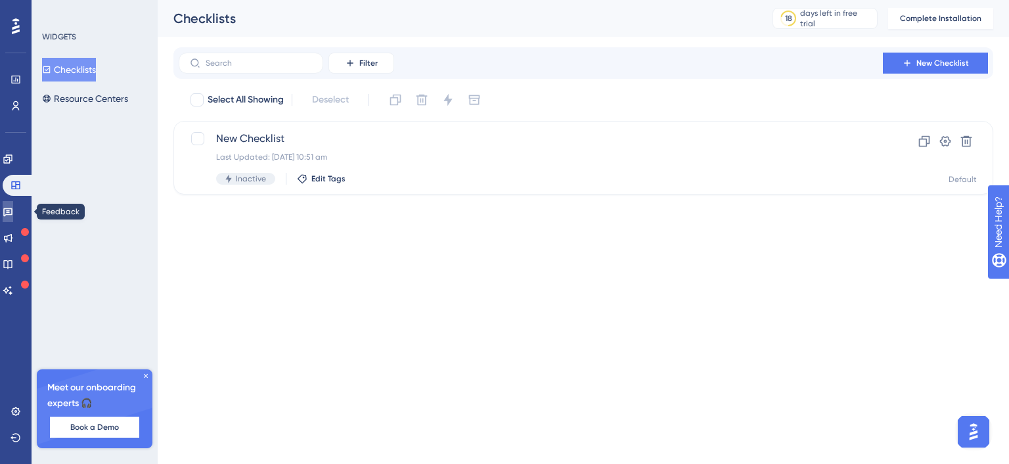
click at [13, 215] on icon at bounding box center [8, 211] width 11 height 11
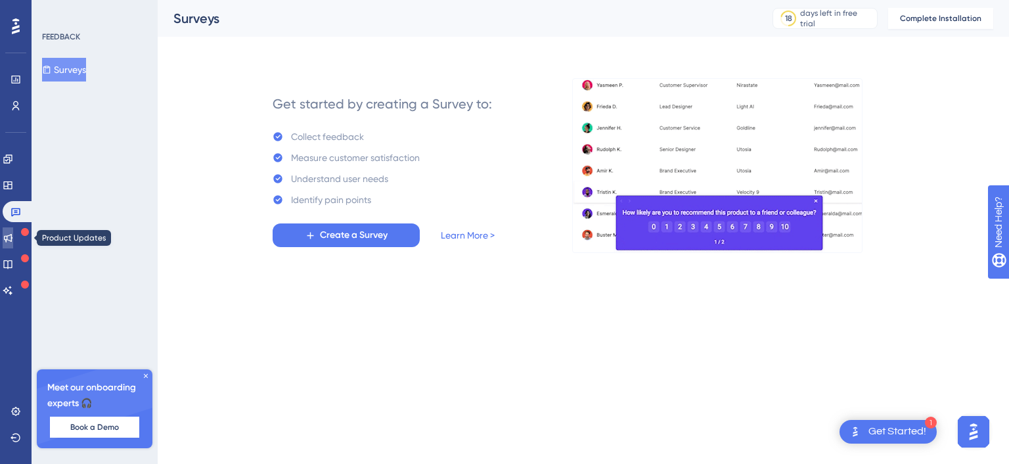
click at [13, 233] on icon at bounding box center [8, 237] width 11 height 11
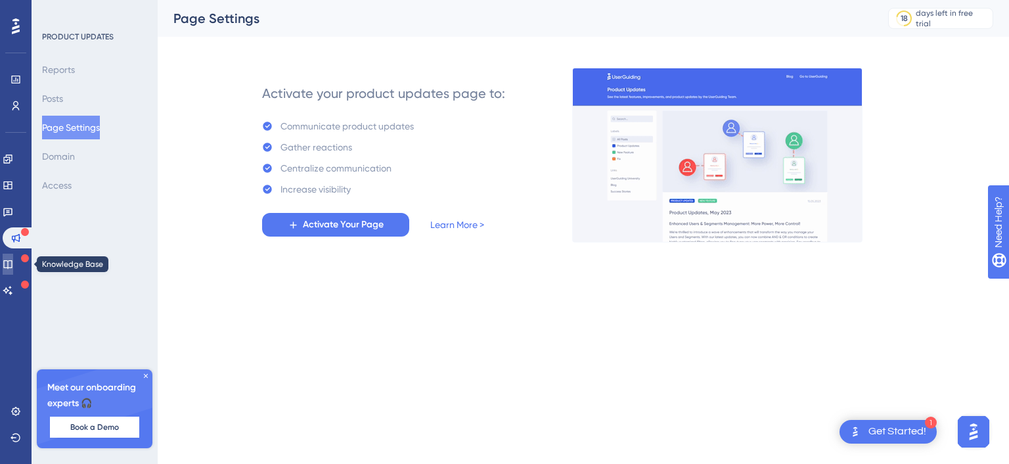
click at [13, 265] on icon at bounding box center [8, 264] width 11 height 11
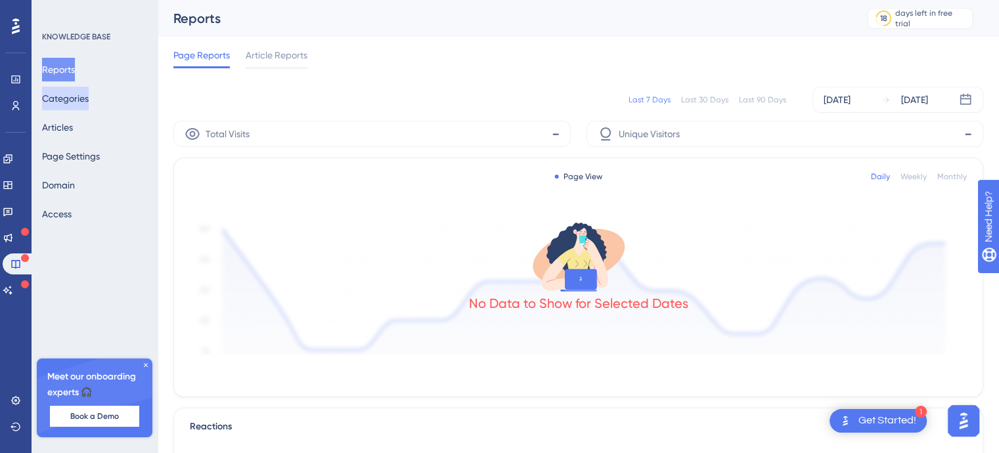
click at [89, 102] on button "Categories" at bounding box center [65, 99] width 47 height 24
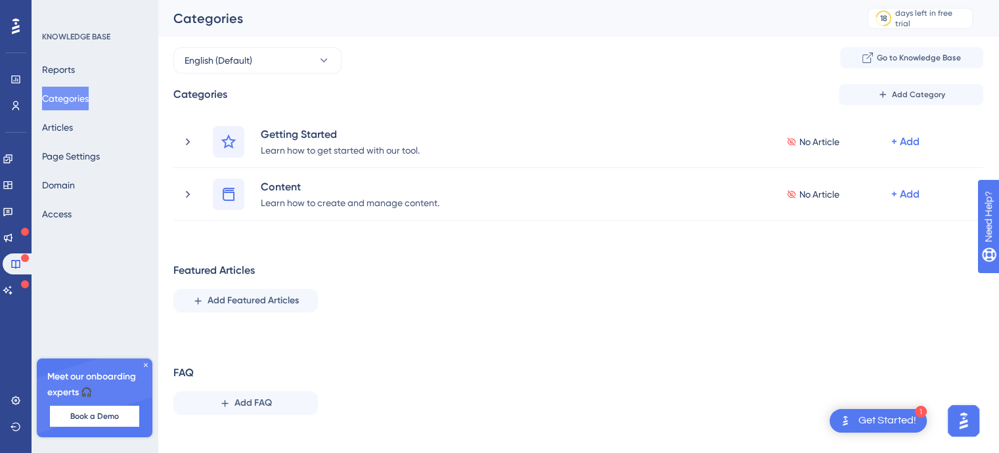
scroll to position [14, 0]
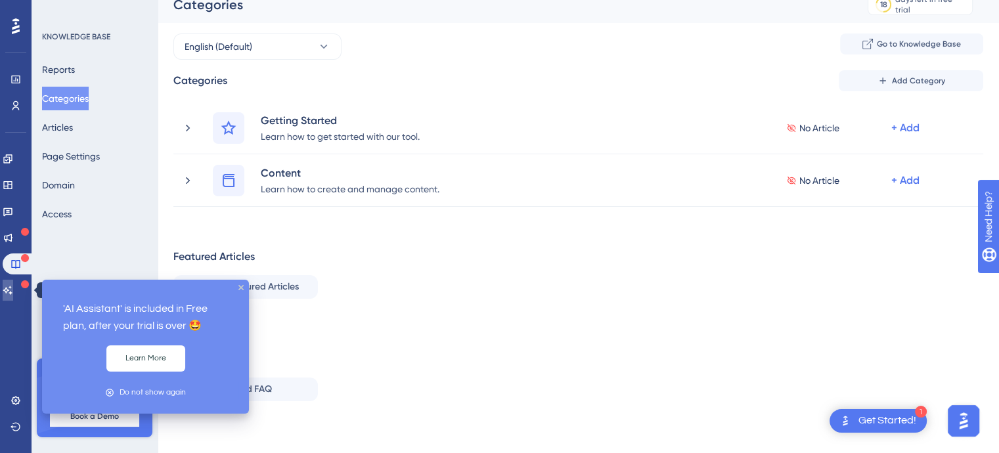
click at [13, 288] on icon at bounding box center [8, 290] width 11 height 11
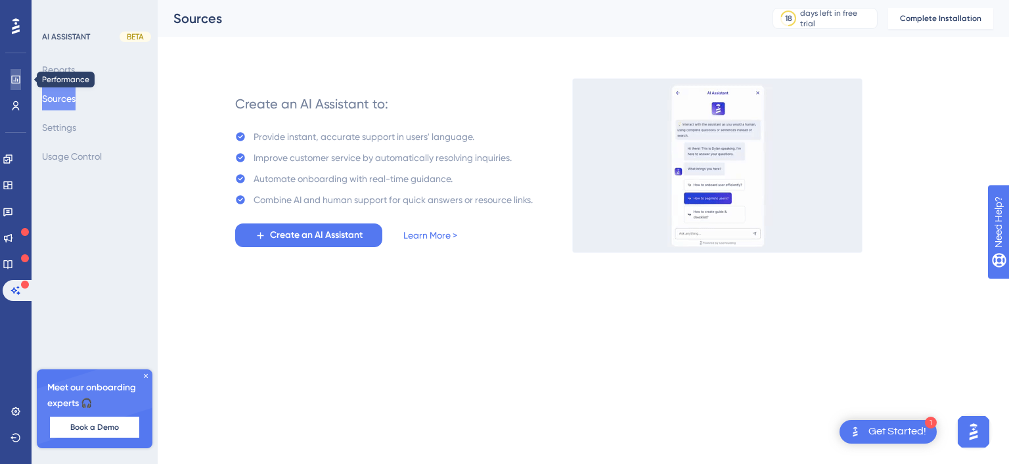
click at [20, 85] on link at bounding box center [16, 79] width 11 height 21
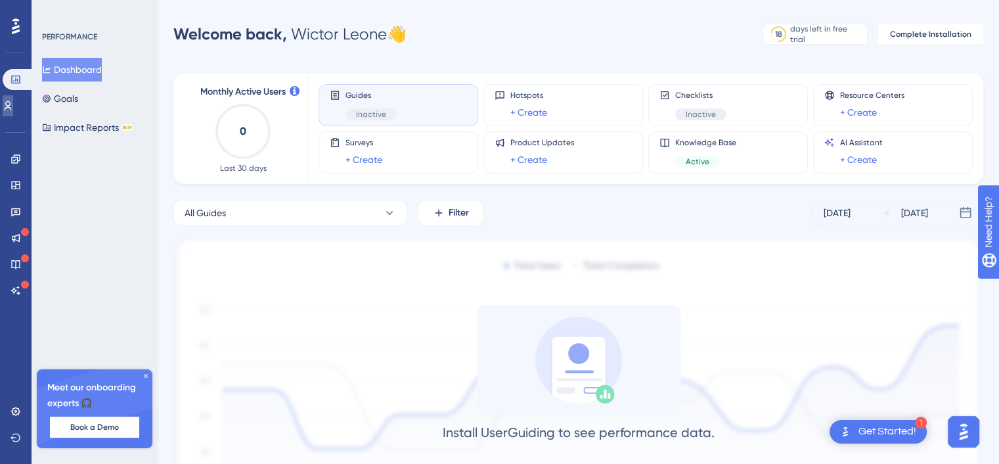
click at [13, 104] on link at bounding box center [8, 105] width 11 height 21
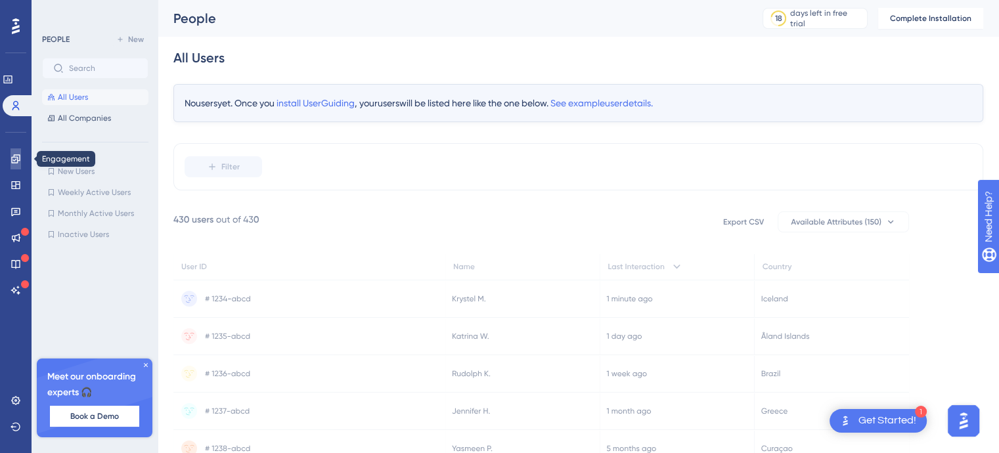
click at [21, 164] on link at bounding box center [16, 158] width 11 height 21
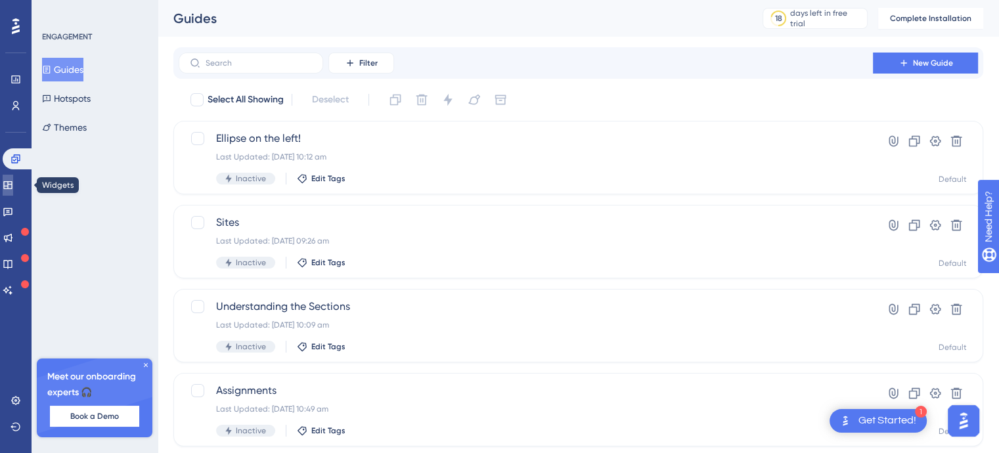
click at [8, 191] on link at bounding box center [8, 185] width 11 height 21
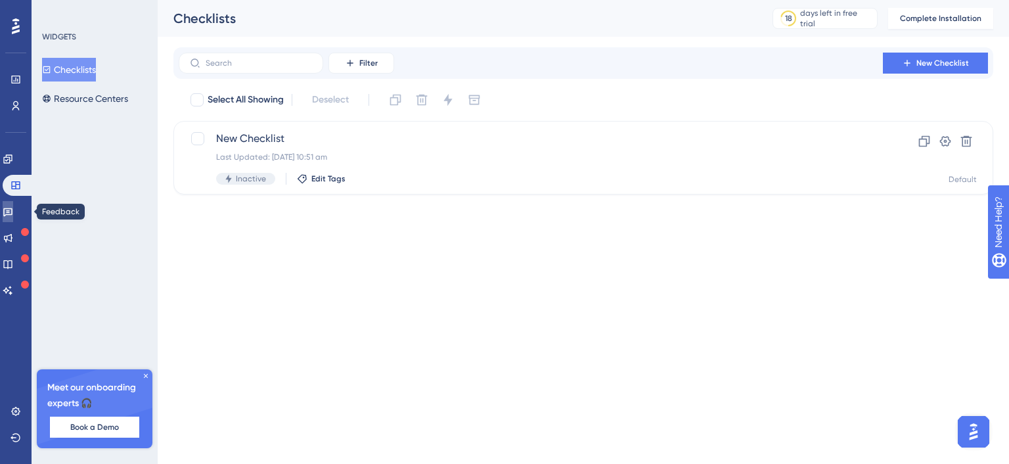
click at [12, 207] on icon at bounding box center [8, 211] width 11 height 11
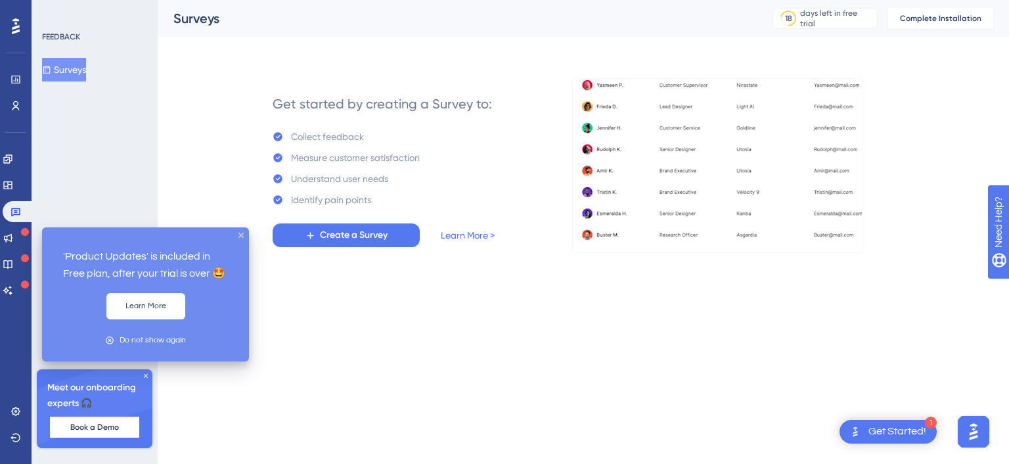
click at [24, 234] on icon at bounding box center [25, 232] width 8 height 8
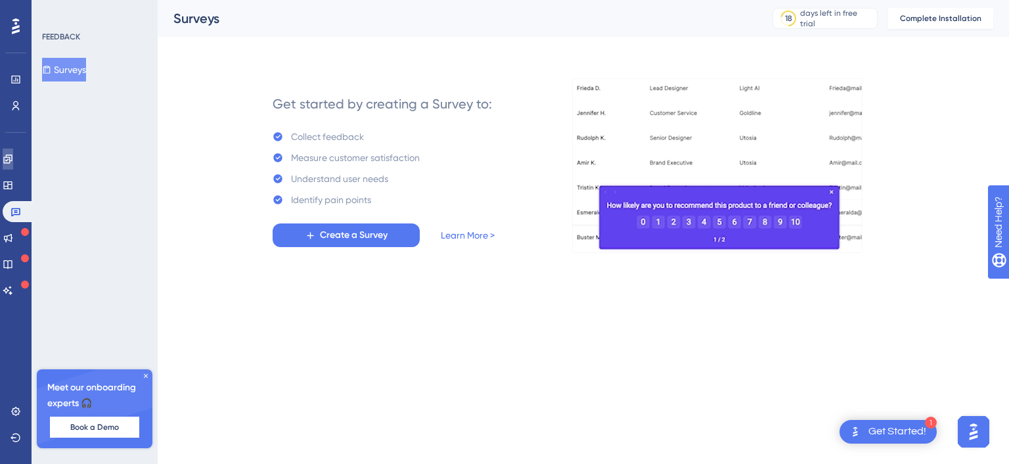
click at [12, 160] on icon at bounding box center [7, 158] width 9 height 9
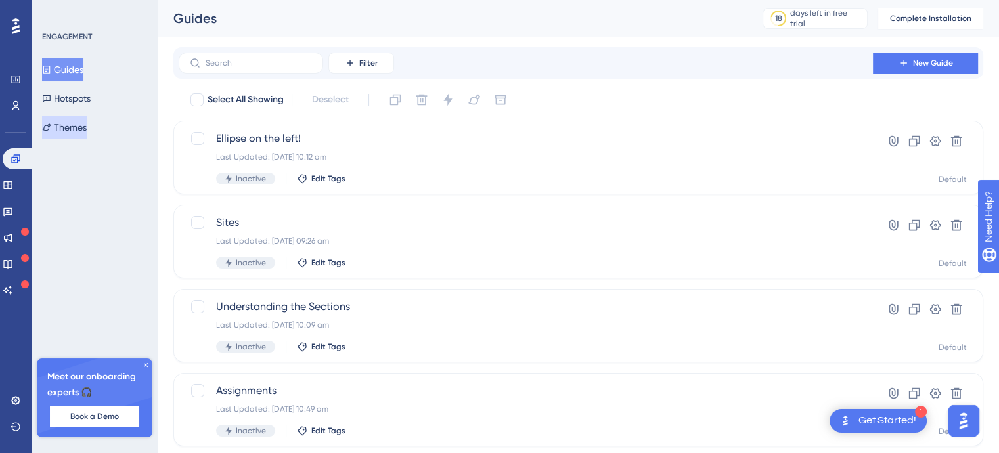
click at [50, 125] on icon at bounding box center [46, 127] width 9 height 9
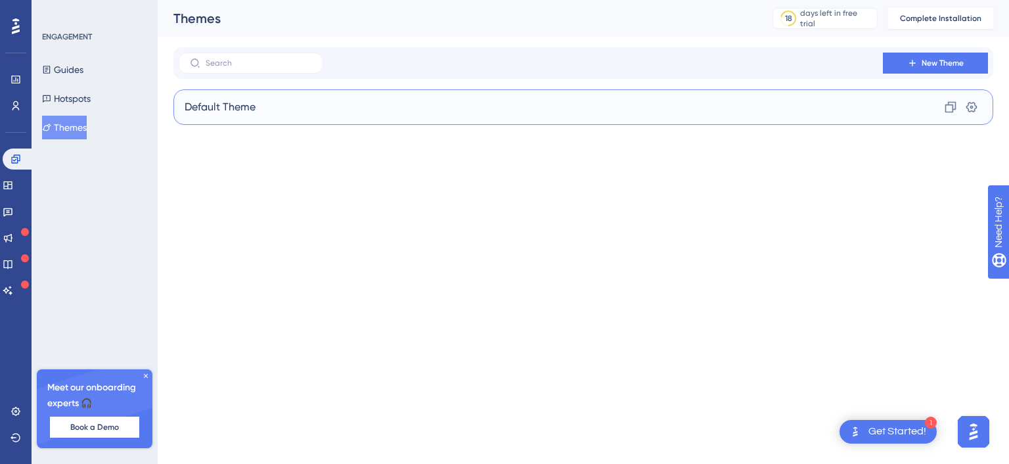
click at [374, 107] on div "Default Theme Clone Settings" at bounding box center [583, 106] width 820 height 35
